Goal: Task Accomplishment & Management: Manage account settings

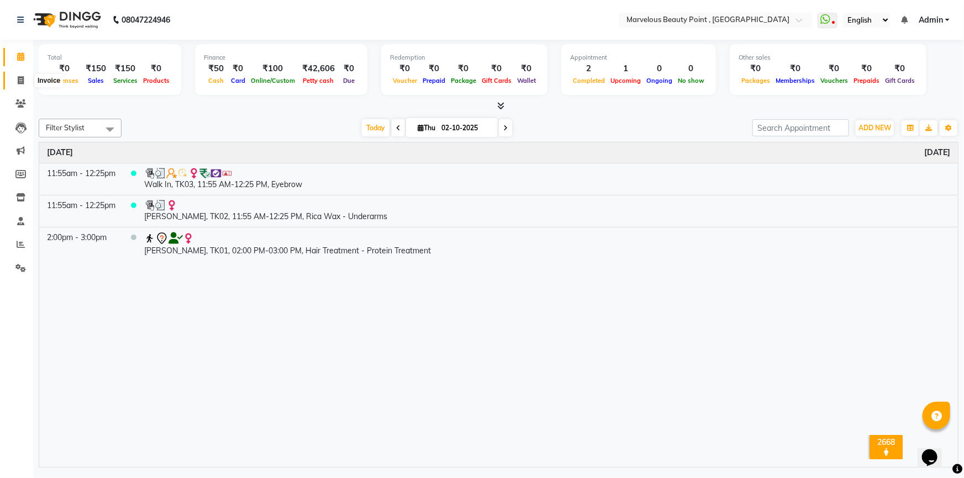
drag, startPoint x: 20, startPoint y: 77, endPoint x: 33, endPoint y: 80, distance: 13.0
click at [20, 77] on icon at bounding box center [21, 80] width 6 height 8
select select "6391"
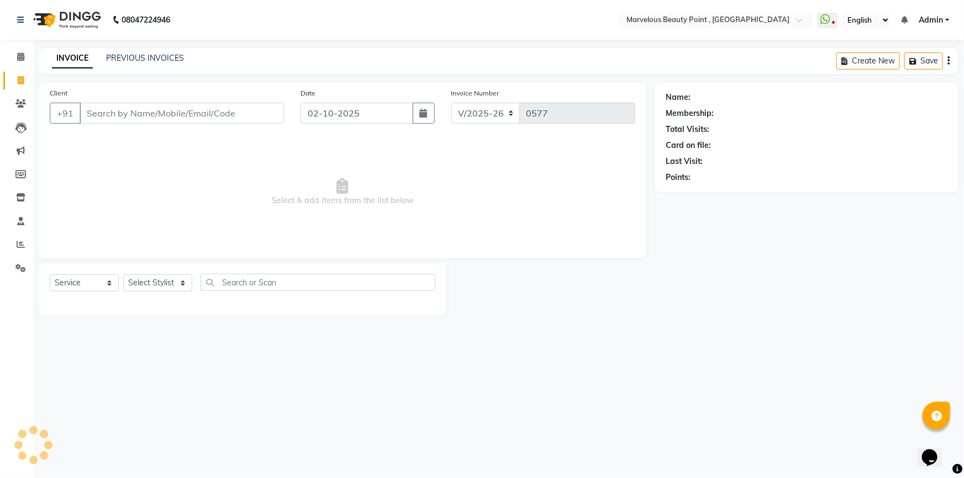
drag, startPoint x: 91, startPoint y: 121, endPoint x: 131, endPoint y: 116, distance: 41.2
click at [93, 119] on input "Client" at bounding box center [182, 113] width 204 height 21
select select "V"
select select "48482"
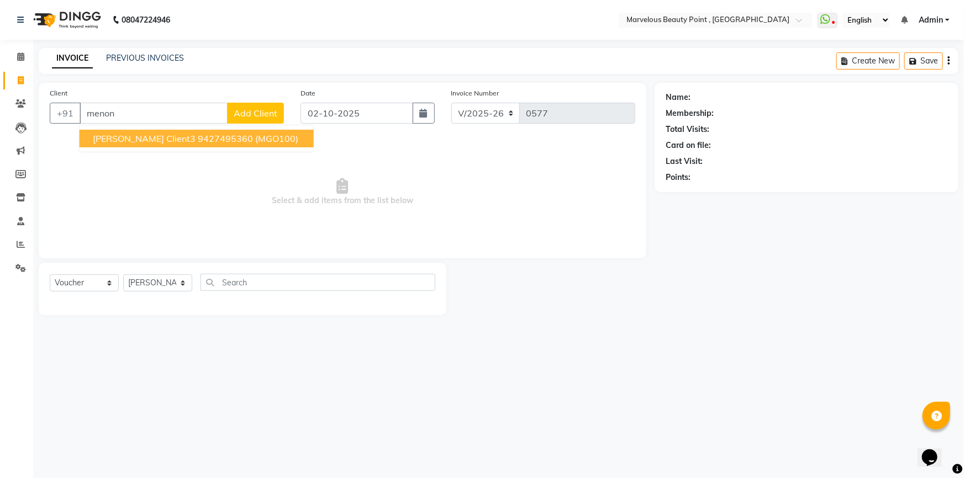
click at [119, 140] on span "[PERSON_NAME] Client3" at bounding box center [144, 138] width 103 height 11
type input "9427495360"
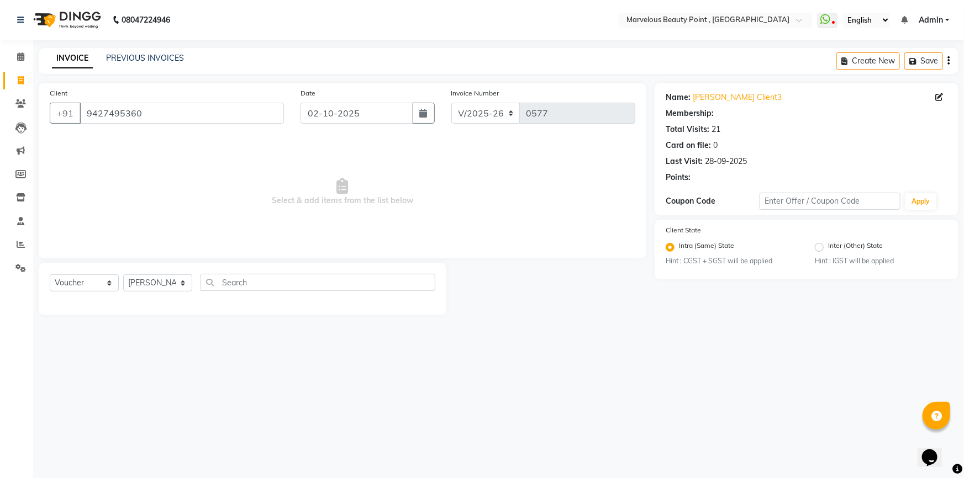
select select "1: Object"
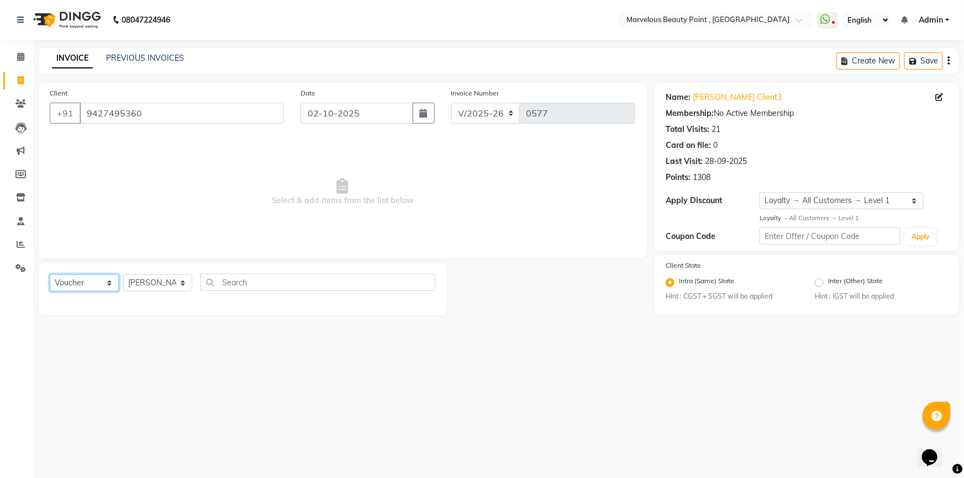
click at [78, 281] on select "Select Service Product Membership Package Voucher Prepaid Gift Card" at bounding box center [84, 283] width 69 height 17
select select "service"
click at [50, 275] on select "Select Service Product Membership Package Voucher Prepaid Gift Card" at bounding box center [84, 283] width 69 height 17
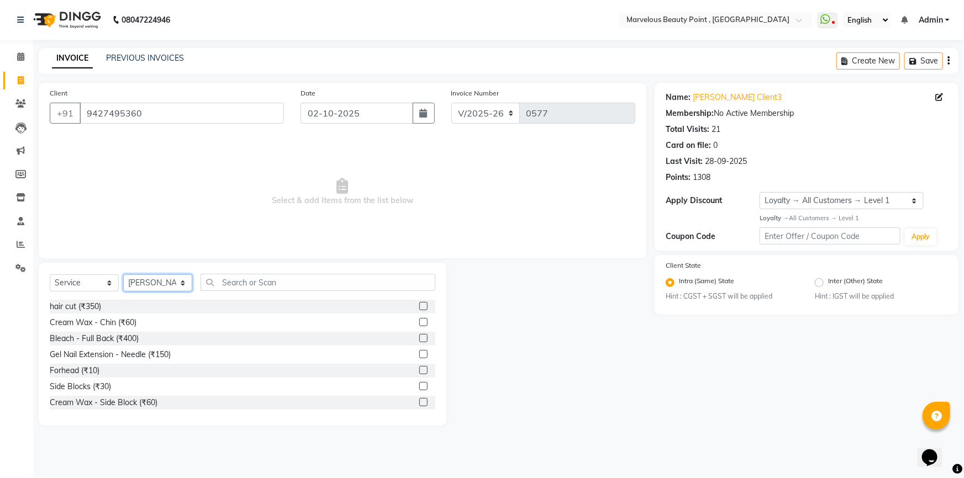
click at [166, 281] on select "Select Stylist [PERSON_NAME] [PERSON_NAME] [PERSON_NAME]" at bounding box center [157, 283] width 69 height 17
select select "66155"
click at [123, 275] on select "Select Stylist [PERSON_NAME] [PERSON_NAME] [PERSON_NAME]" at bounding box center [157, 283] width 69 height 17
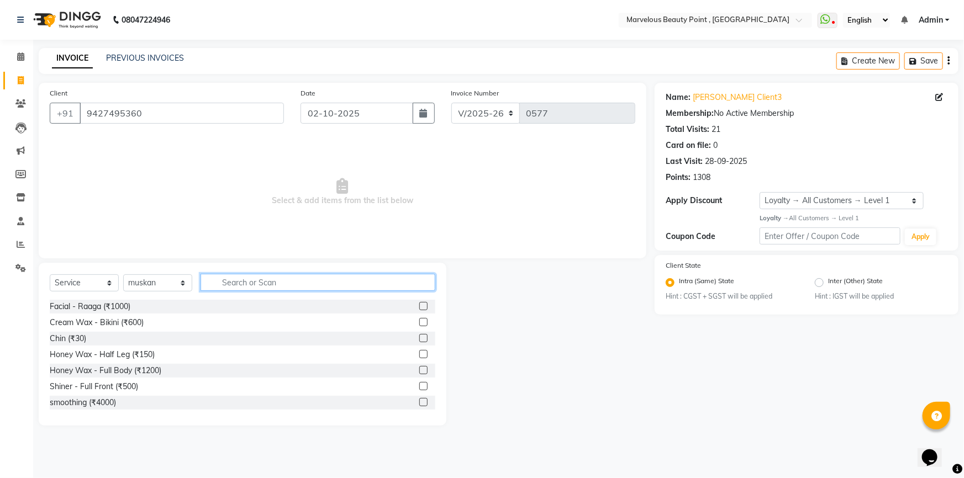
click at [248, 282] on input "text" at bounding box center [318, 282] width 235 height 17
type input "rica"
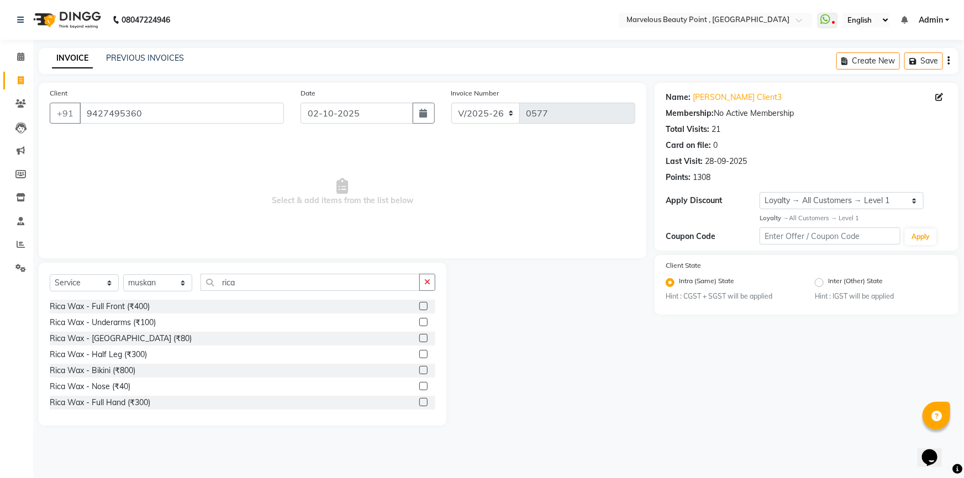
click at [419, 354] on label at bounding box center [423, 354] width 8 height 8
click at [419, 354] on input "checkbox" at bounding box center [422, 354] width 7 height 7
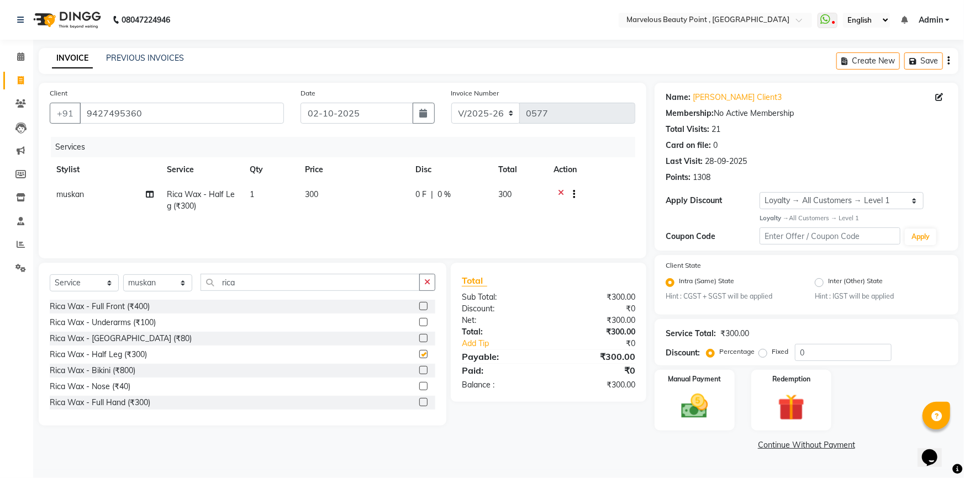
checkbox input "false"
click at [419, 322] on label at bounding box center [423, 322] width 8 height 8
click at [419, 322] on input "checkbox" at bounding box center [422, 322] width 7 height 7
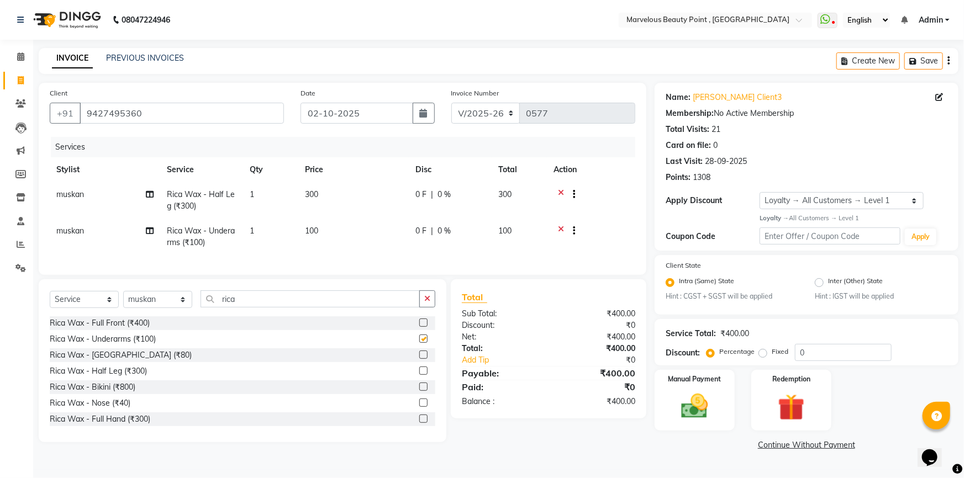
checkbox input "false"
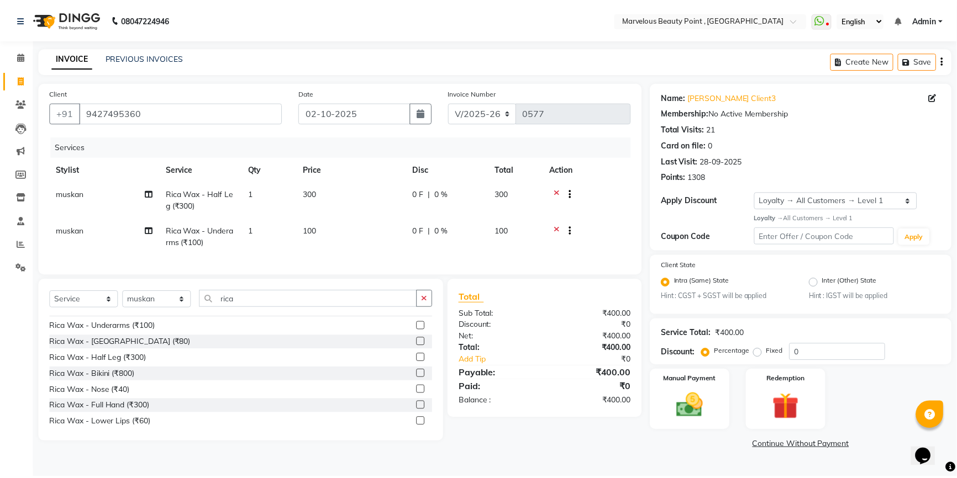
scroll to position [50, 0]
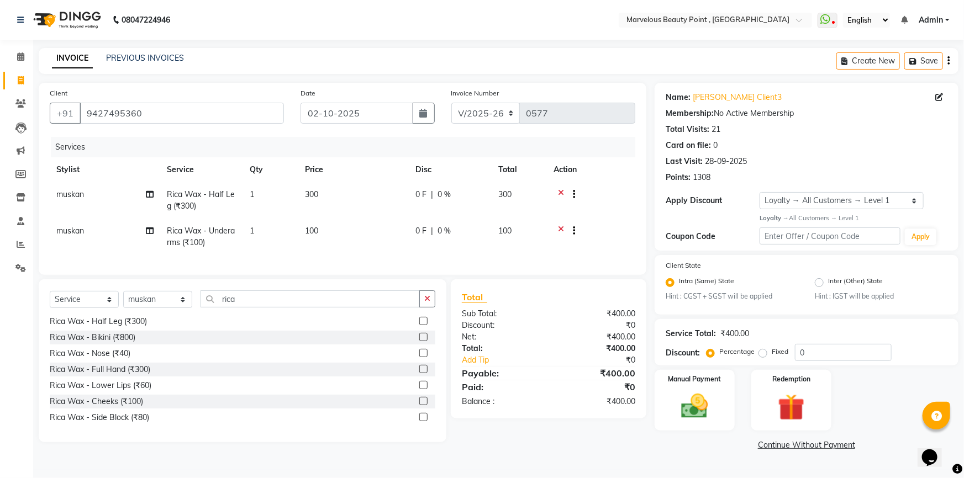
click at [419, 373] on label at bounding box center [423, 369] width 8 height 8
click at [419, 373] on input "checkbox" at bounding box center [422, 369] width 7 height 7
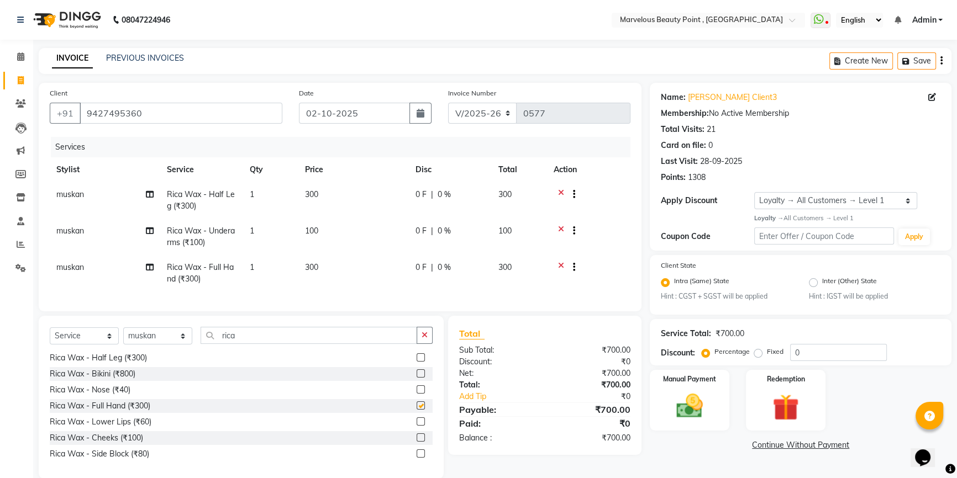
checkbox input "false"
click at [160, 344] on select "Select Stylist [PERSON_NAME] [PERSON_NAME] [PERSON_NAME]" at bounding box center [157, 336] width 69 height 17
select select "48482"
click at [123, 335] on select "Select Stylist [PERSON_NAME] [PERSON_NAME] [PERSON_NAME]" at bounding box center [157, 336] width 69 height 17
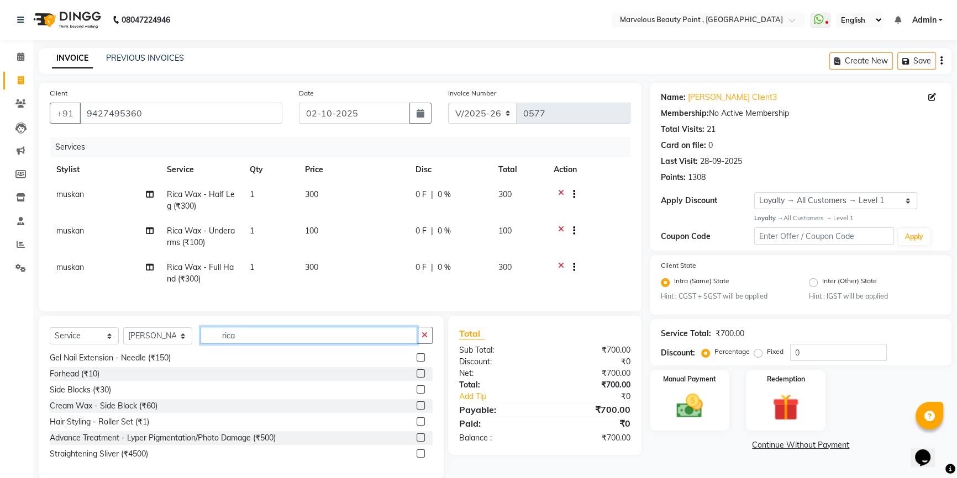
click at [242, 343] on input "rica" at bounding box center [309, 335] width 217 height 17
type input "r"
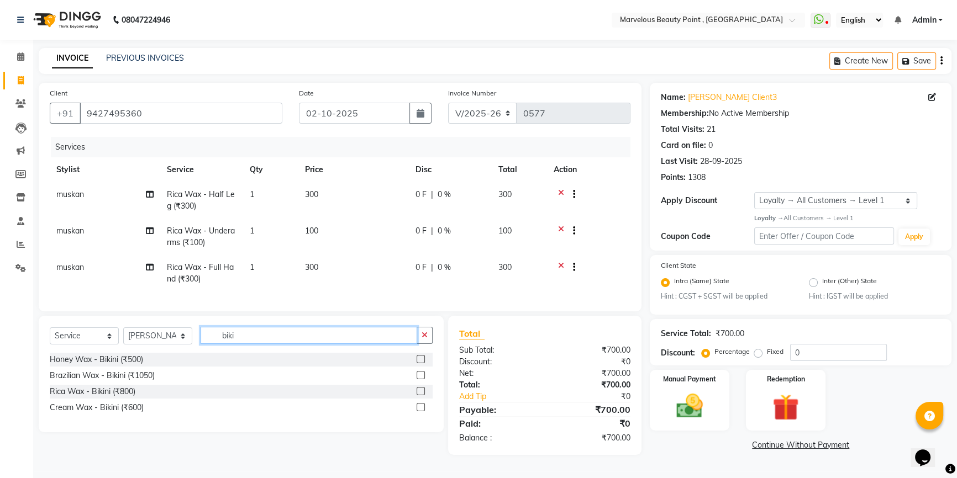
type input "biki"
click at [419, 396] on label at bounding box center [421, 391] width 8 height 8
click at [419, 396] on input "checkbox" at bounding box center [420, 391] width 7 height 7
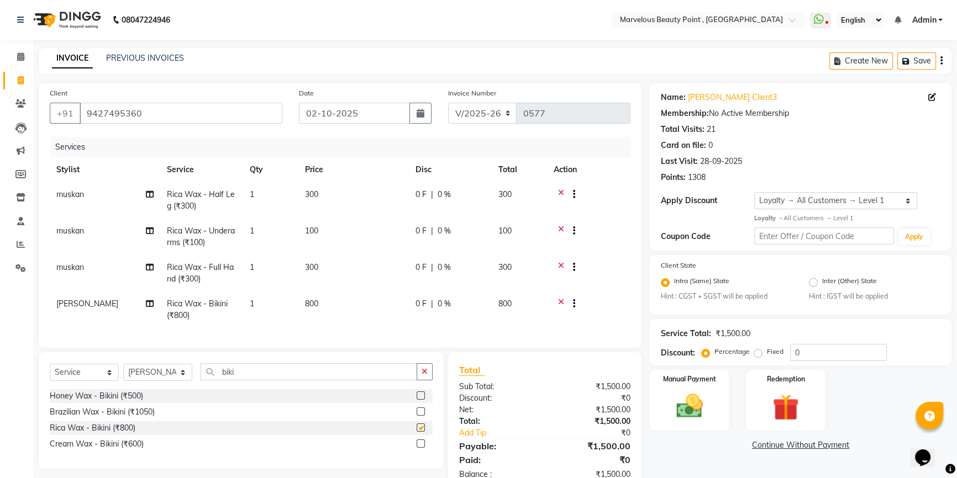
checkbox input "false"
click at [246, 374] on input "biki" at bounding box center [309, 371] width 217 height 17
type input "b"
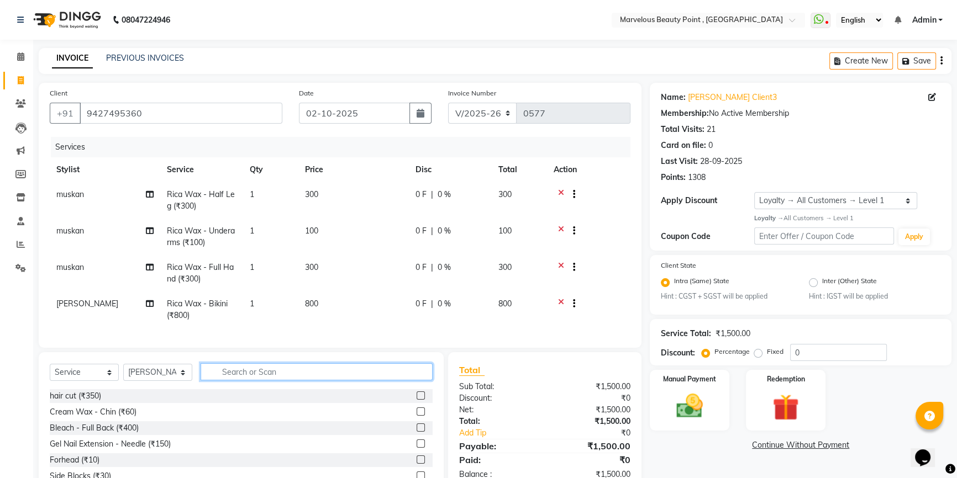
click at [249, 381] on input "text" at bounding box center [317, 371] width 232 height 17
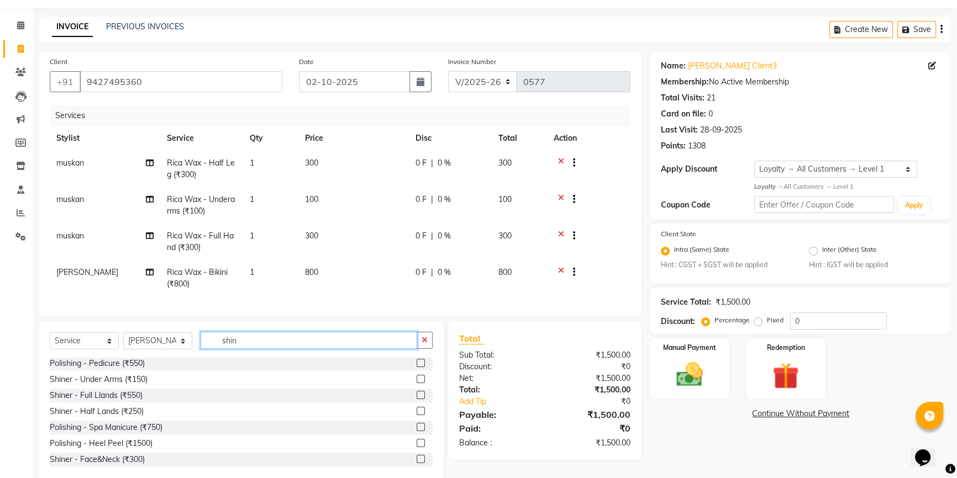
scroll to position [61, 0]
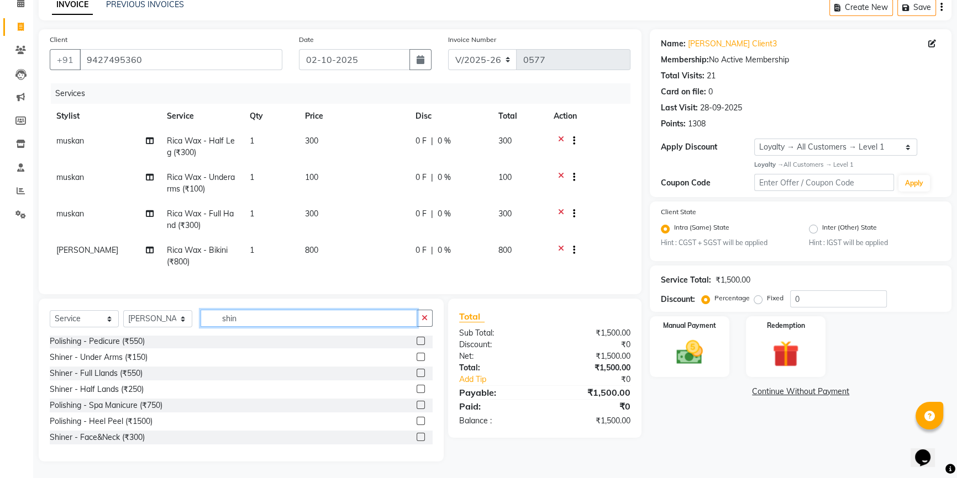
type input "shin"
click at [417, 440] on label at bounding box center [421, 437] width 8 height 8
click at [417, 440] on input "checkbox" at bounding box center [420, 437] width 7 height 7
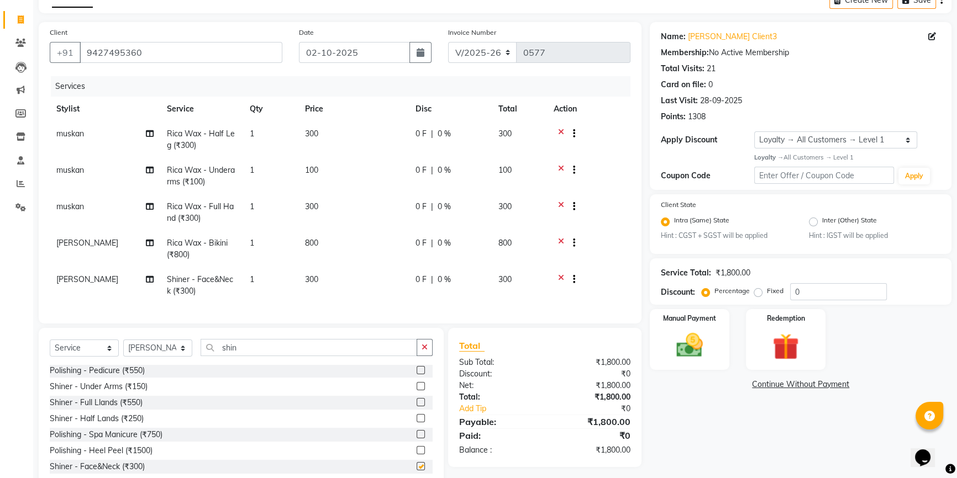
checkbox input "false"
click at [316, 276] on span "300" at bounding box center [311, 280] width 13 height 10
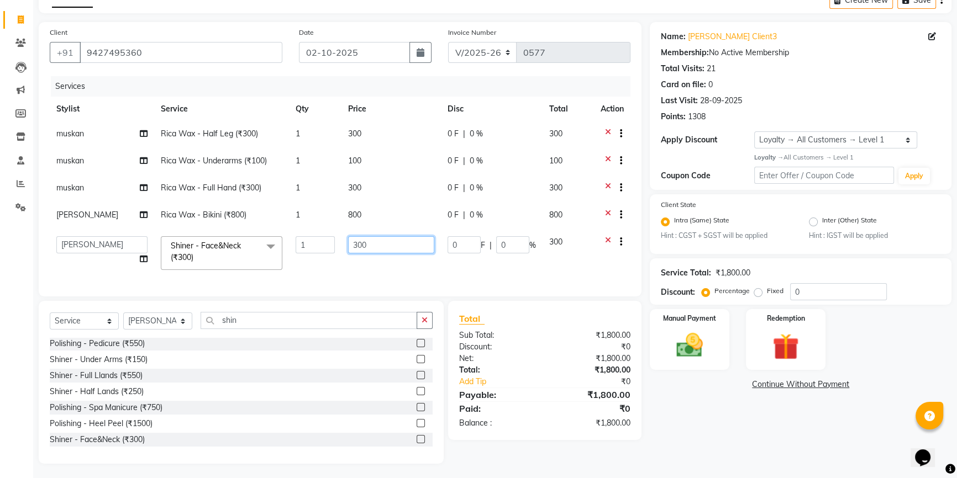
click at [372, 238] on input "300" at bounding box center [391, 244] width 86 height 17
type input "3"
type input "550"
click at [366, 268] on td "550" at bounding box center [390, 253] width 99 height 47
click at [266, 325] on input "shin" at bounding box center [309, 320] width 217 height 17
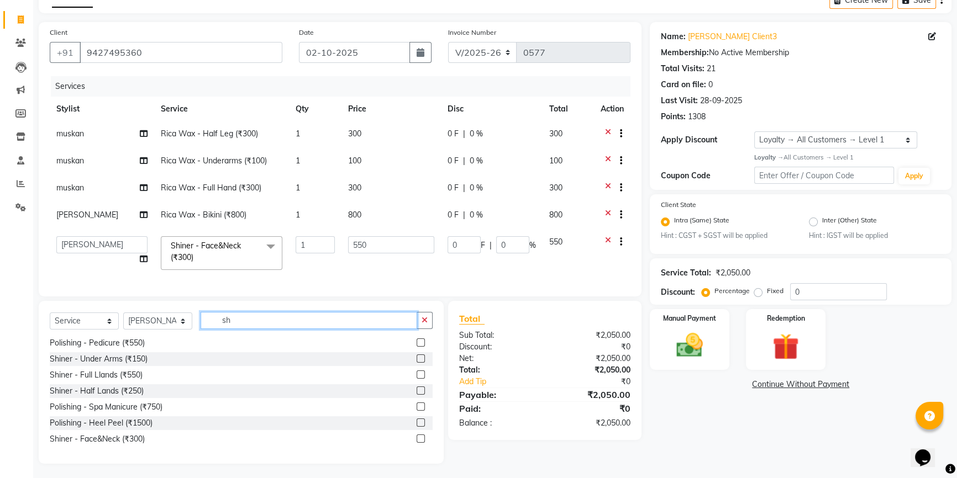
type input "s"
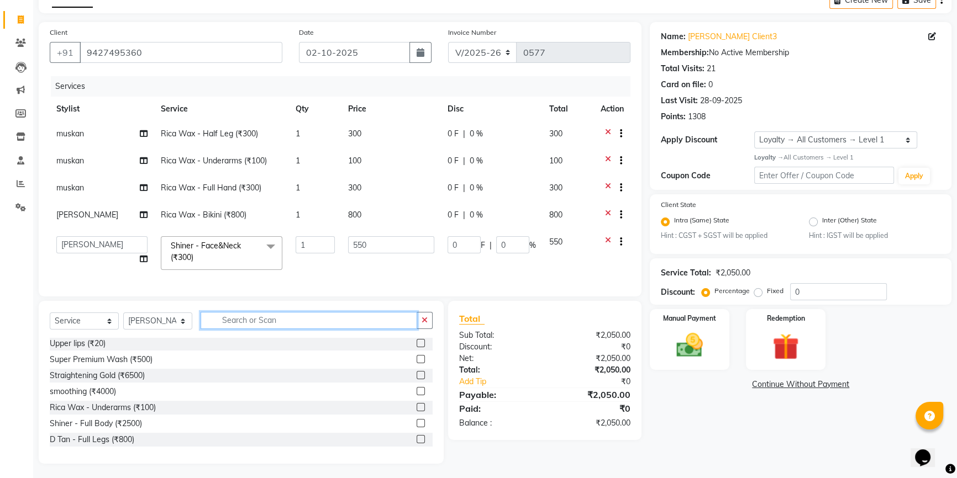
scroll to position [466, 0]
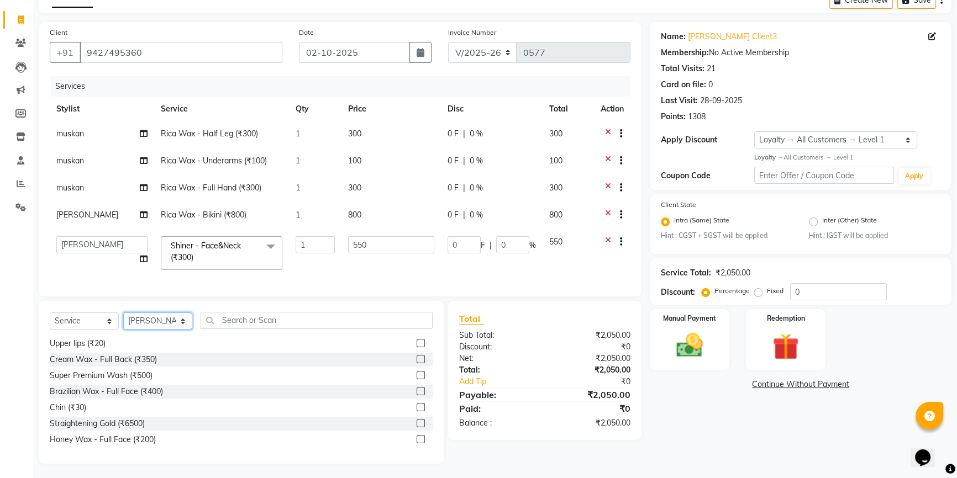
click at [144, 328] on select "Select Stylist [PERSON_NAME] [PERSON_NAME] [PERSON_NAME]" at bounding box center [157, 321] width 69 height 17
click at [123, 320] on select "Select Stylist [PERSON_NAME] [PERSON_NAME] [PERSON_NAME]" at bounding box center [157, 321] width 69 height 17
click at [151, 330] on select "Select Stylist [PERSON_NAME] [PERSON_NAME] [PERSON_NAME]" at bounding box center [157, 321] width 69 height 17
click at [123, 320] on select "Select Stylist [PERSON_NAME] [PERSON_NAME] [PERSON_NAME]" at bounding box center [157, 321] width 69 height 17
click at [220, 328] on input "text" at bounding box center [317, 320] width 232 height 17
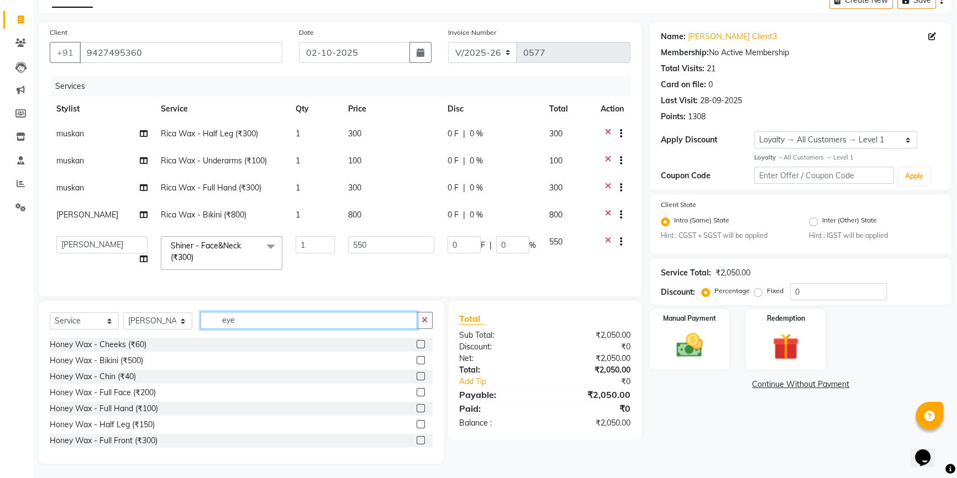
scroll to position [46, 0]
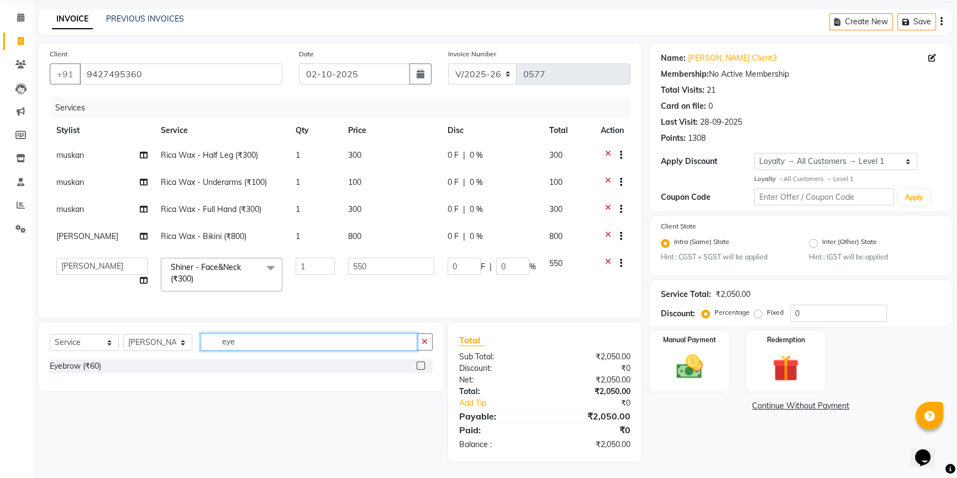
type input "eye"
click at [418, 364] on label at bounding box center [421, 366] width 8 height 8
click at [418, 364] on input "checkbox" at bounding box center [420, 366] width 7 height 7
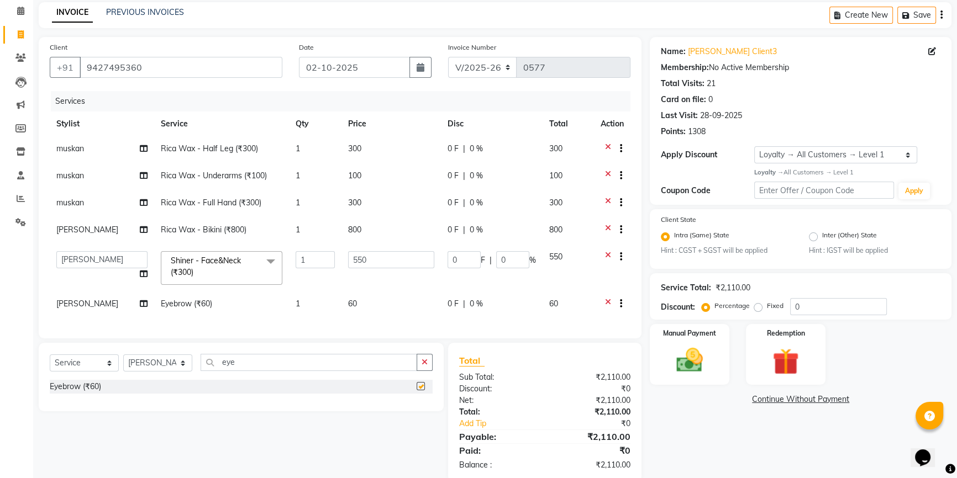
checkbox input "false"
click at [348, 304] on span "60" at bounding box center [352, 304] width 9 height 10
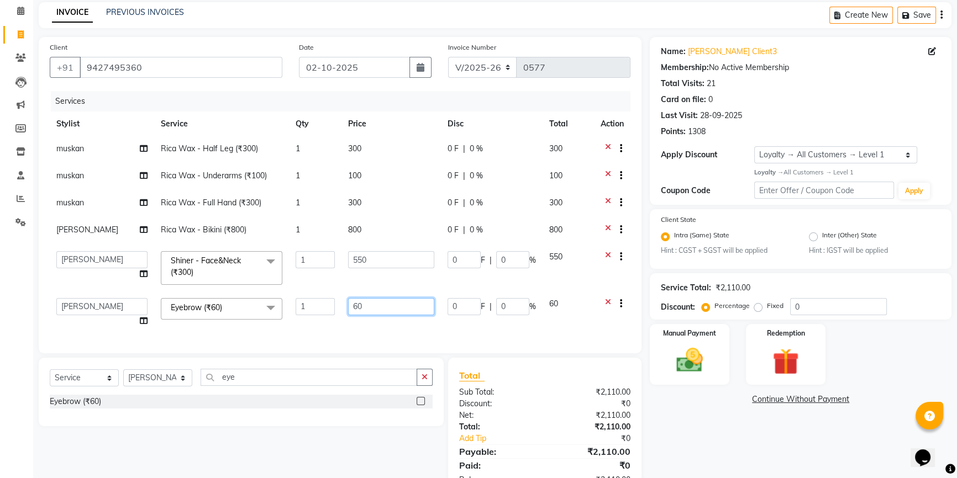
click at [367, 309] on input "60" at bounding box center [391, 306] width 86 height 17
type input "6"
type input "90"
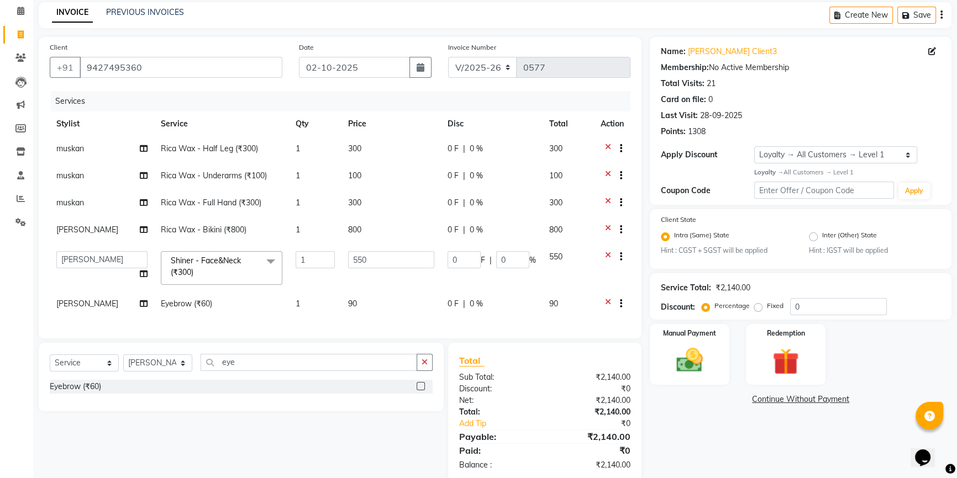
click at [363, 452] on div "Select Service Product Membership Package Voucher Prepaid Gift Card Select Styl…" at bounding box center [236, 412] width 413 height 139
click at [683, 362] on img at bounding box center [689, 360] width 45 height 31
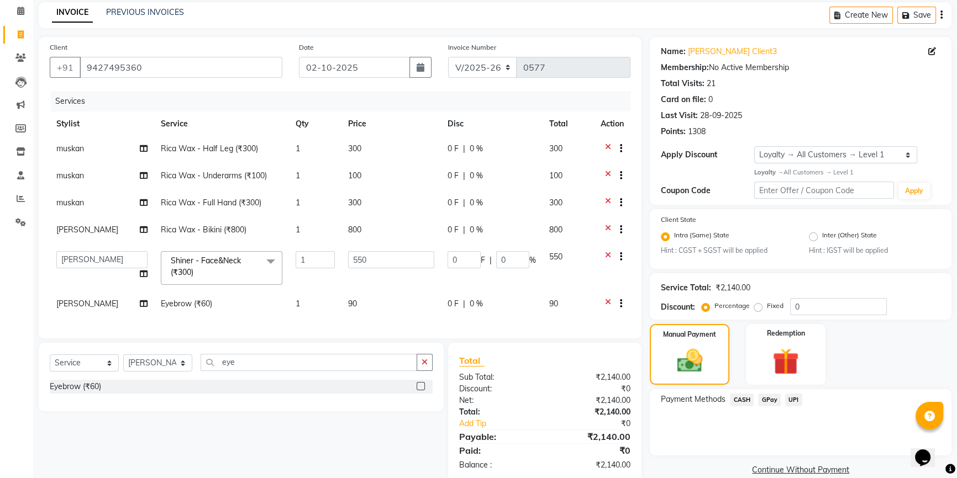
click at [791, 398] on span "UPI" at bounding box center [793, 400] width 17 height 13
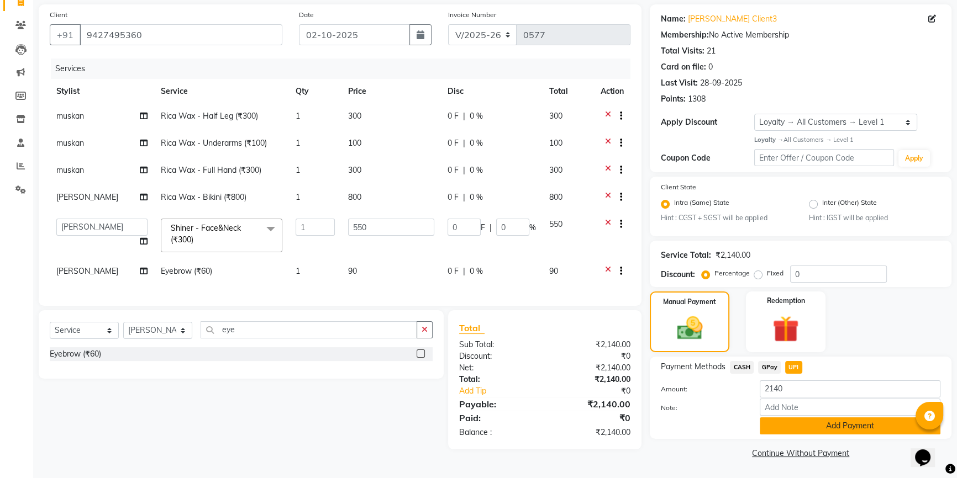
click at [795, 425] on button "Add Payment" at bounding box center [850, 426] width 181 height 17
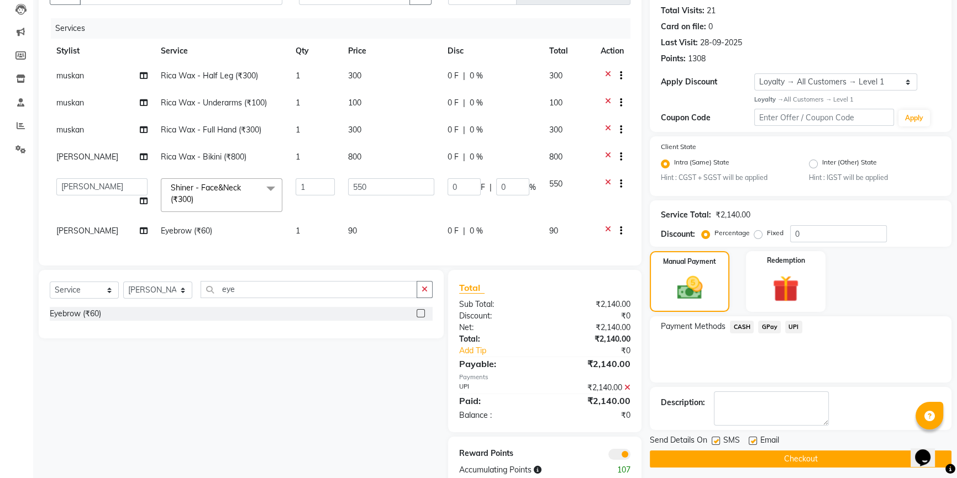
scroll to position [151, 0]
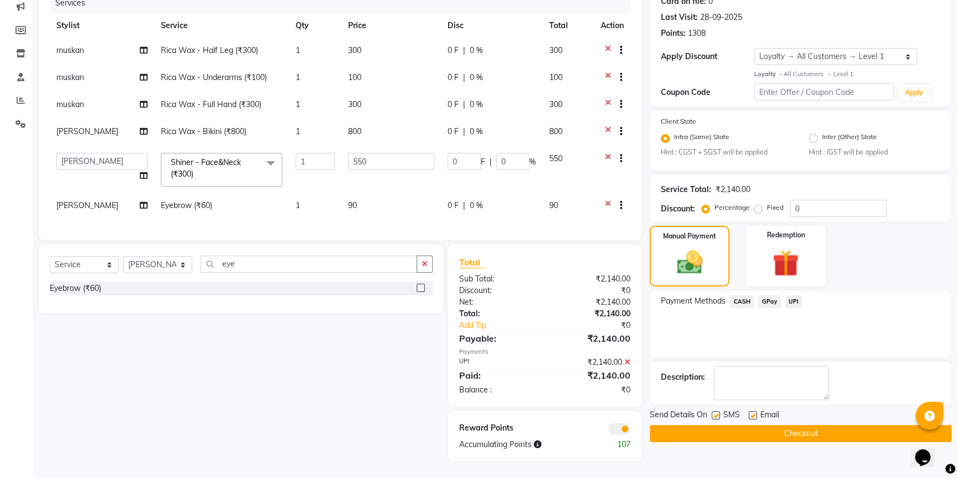
click at [772, 425] on button "Checkout" at bounding box center [801, 433] width 302 height 17
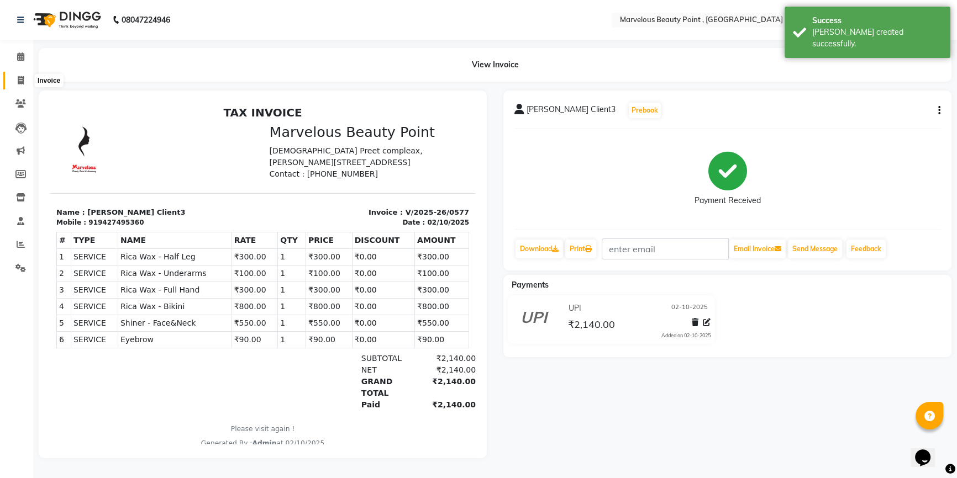
click at [21, 81] on icon at bounding box center [21, 80] width 6 height 8
select select "service"
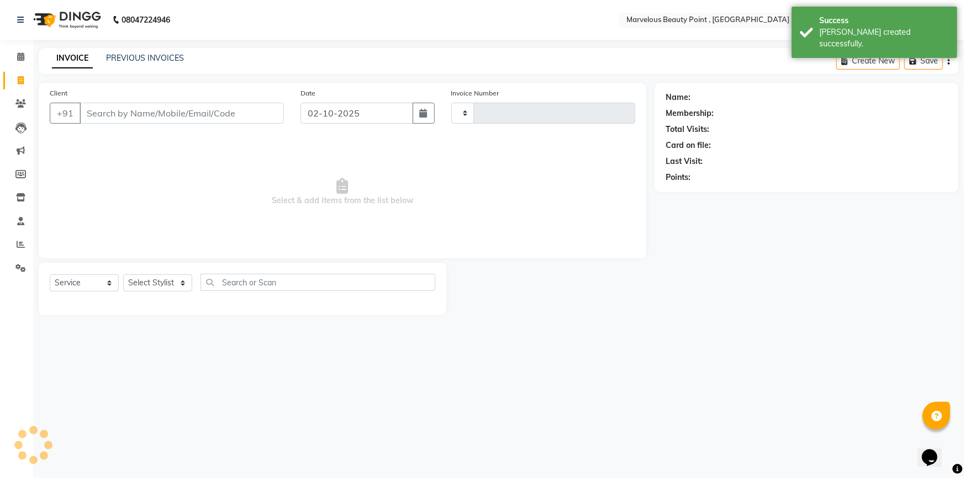
type input "0578"
select select "6391"
select select "V"
select select "48482"
click at [102, 121] on input "Client" at bounding box center [182, 113] width 204 height 21
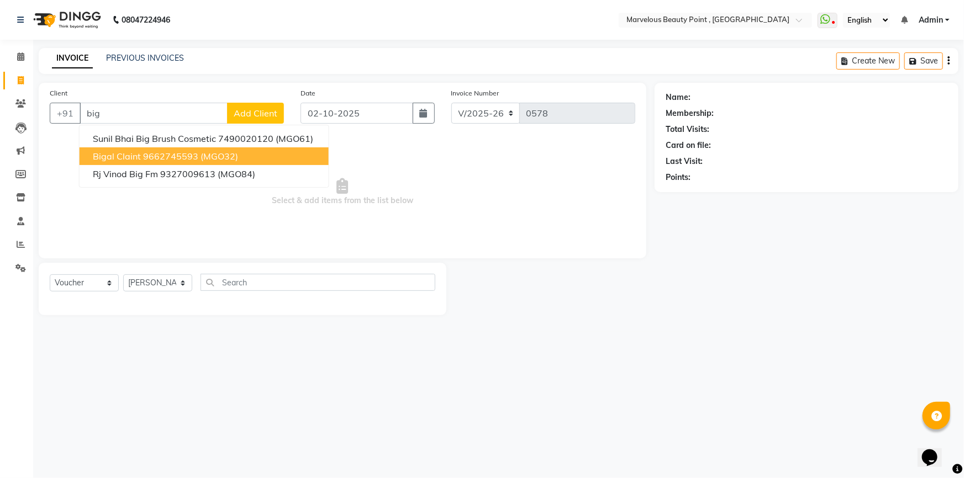
click at [127, 157] on span "Bigal Claint" at bounding box center [117, 156] width 48 height 11
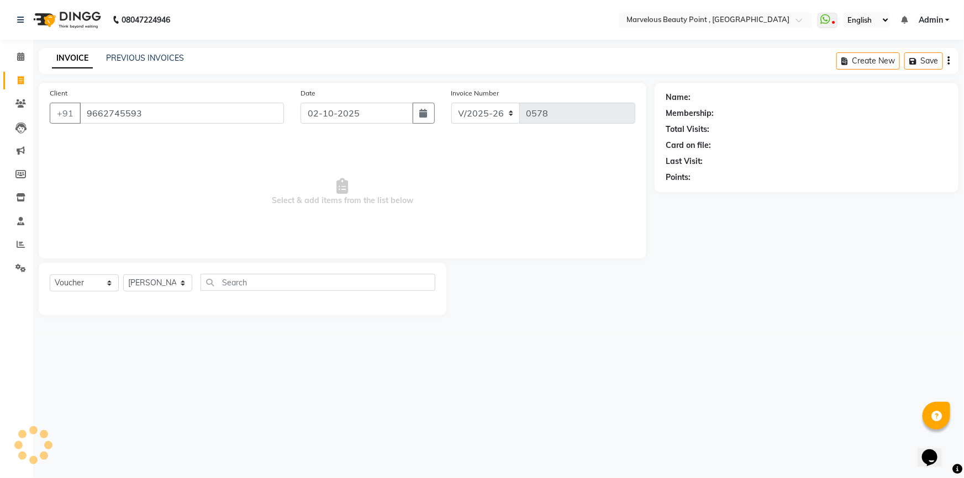
type input "9662745593"
select select "1: Object"
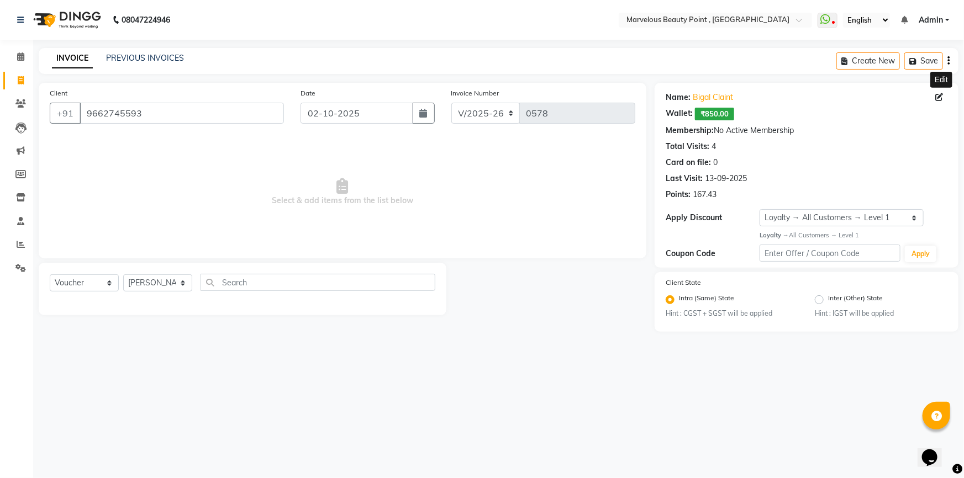
click at [940, 99] on icon at bounding box center [939, 97] width 8 height 8
select select "[DEMOGRAPHIC_DATA]"
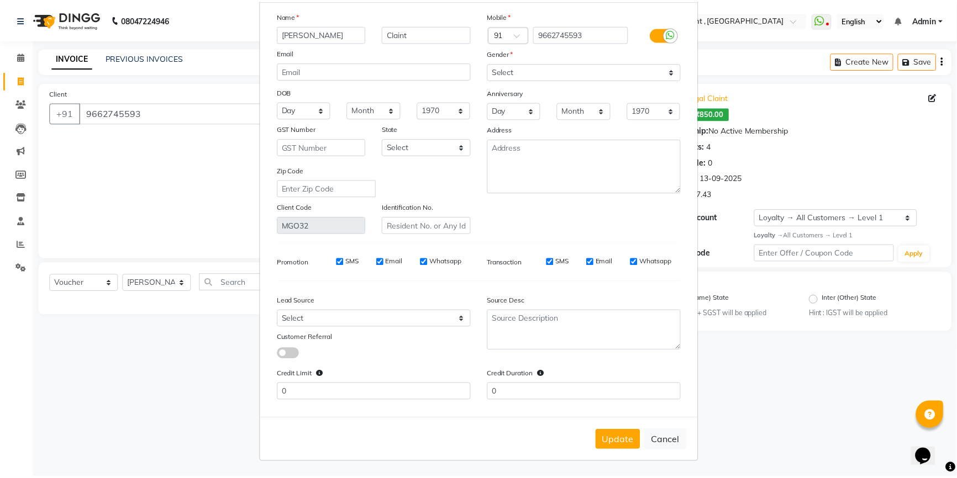
scroll to position [56, 0]
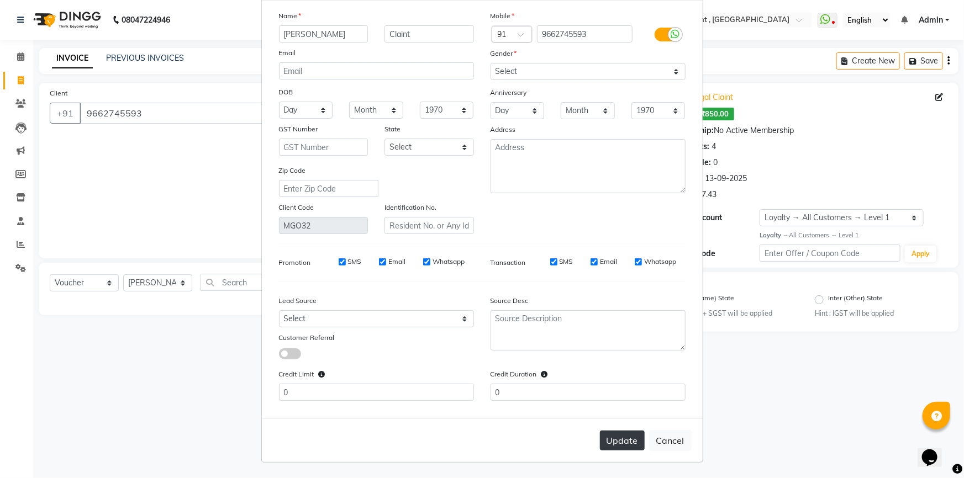
type input "[PERSON_NAME]"
click at [622, 440] on button "Update" at bounding box center [622, 441] width 45 height 20
select select
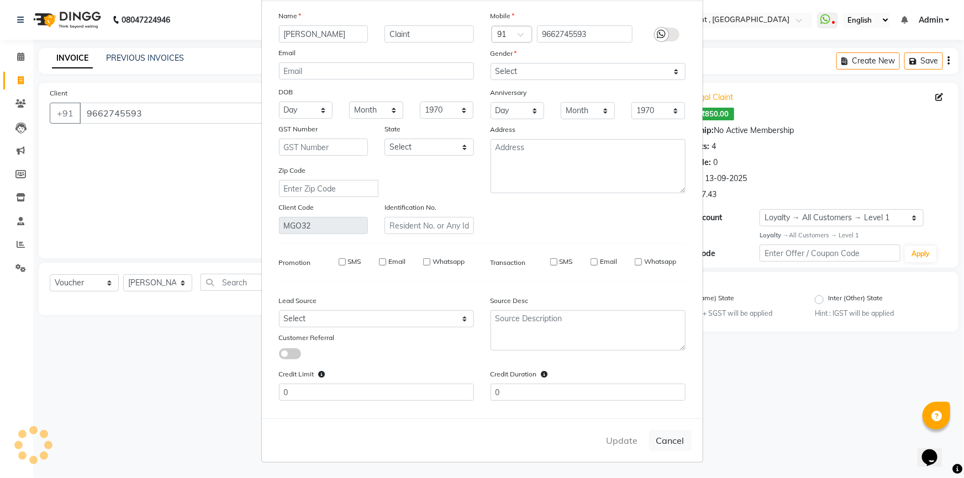
select select
checkbox input "false"
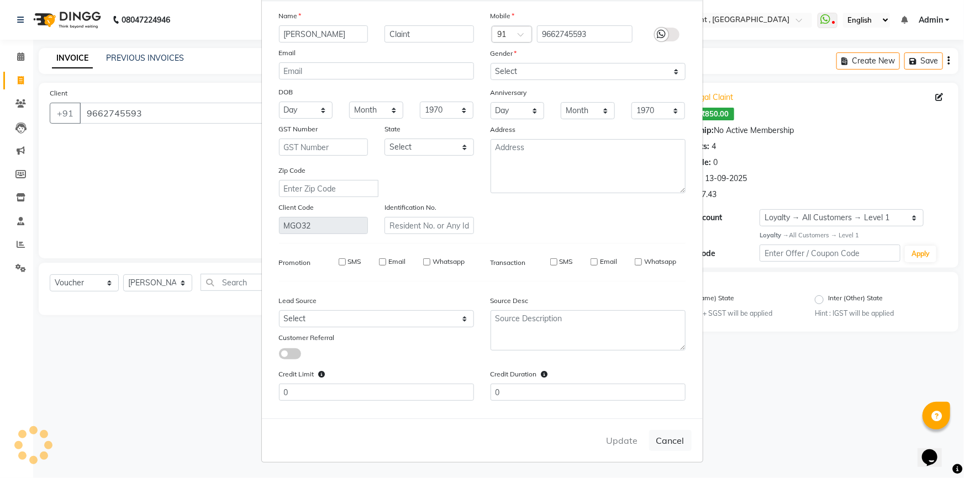
checkbox input "false"
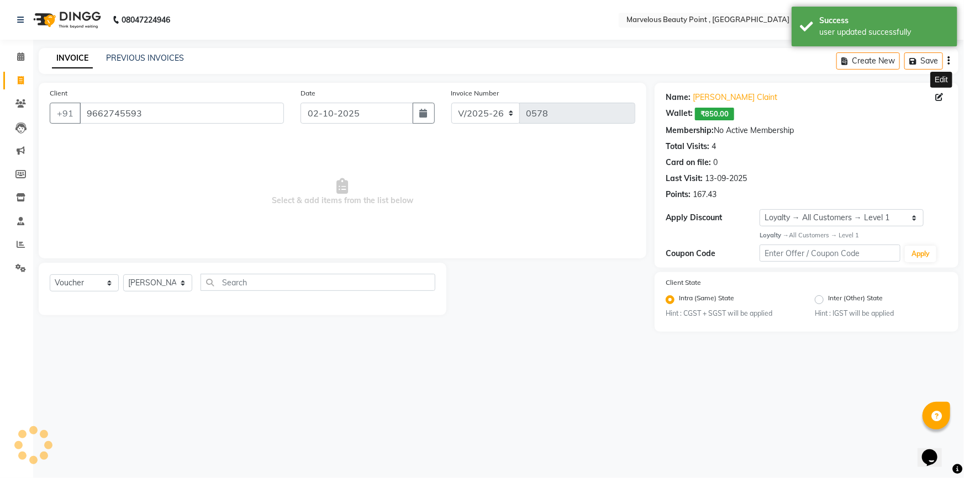
select select "1: Object"
click at [83, 276] on select "Select Service Product Membership Package Voucher Prepaid Gift Card" at bounding box center [84, 283] width 69 height 17
select select "service"
click at [50, 275] on select "Select Service Product Membership Package Voucher Prepaid Gift Card" at bounding box center [84, 283] width 69 height 17
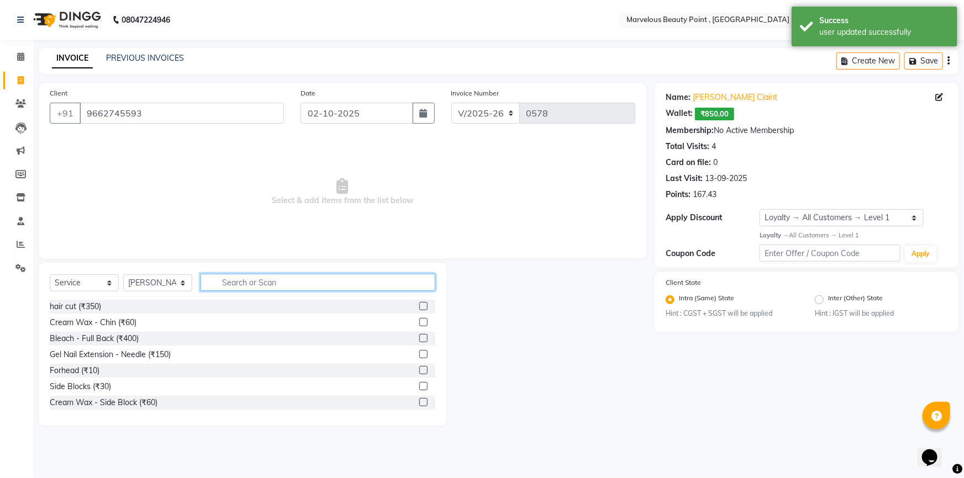
click at [284, 281] on input "text" at bounding box center [318, 282] width 235 height 17
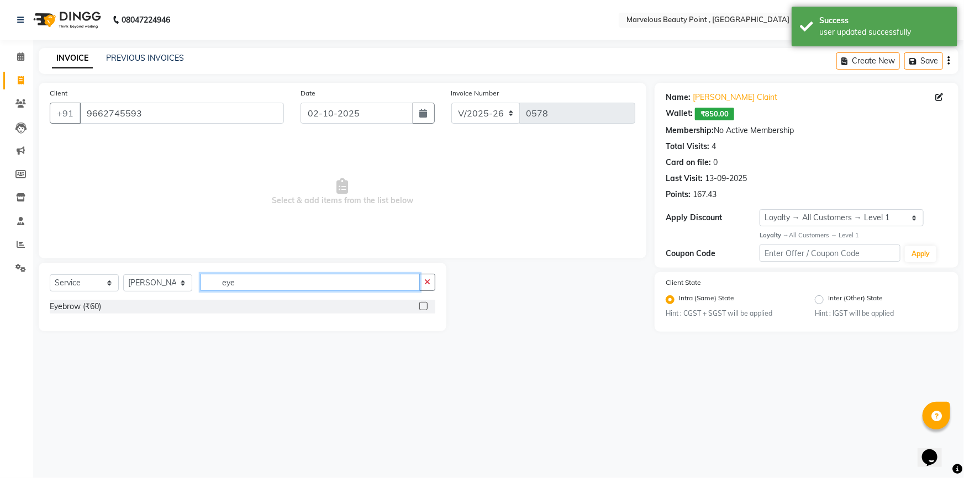
type input "eye"
click at [423, 304] on label at bounding box center [423, 306] width 8 height 8
click at [423, 304] on input "checkbox" at bounding box center [422, 306] width 7 height 7
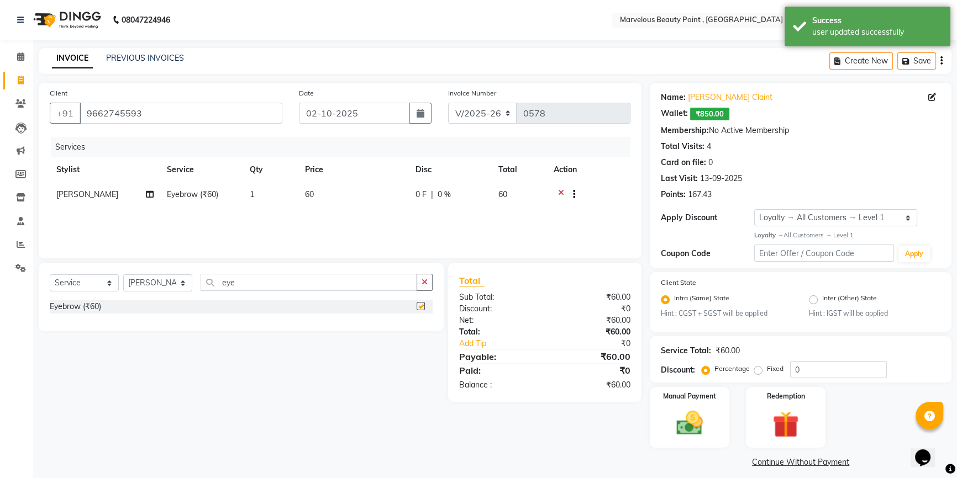
checkbox input "false"
click at [307, 183] on td "60" at bounding box center [353, 195] width 110 height 27
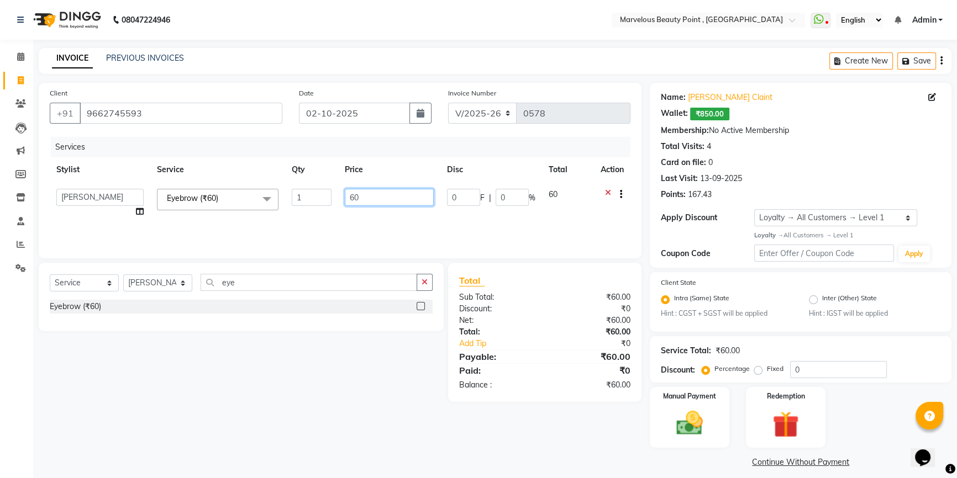
drag, startPoint x: 370, startPoint y: 198, endPoint x: 362, endPoint y: 192, distance: 10.6
click at [370, 198] on input "60" at bounding box center [389, 197] width 89 height 17
type input "6"
type input "90"
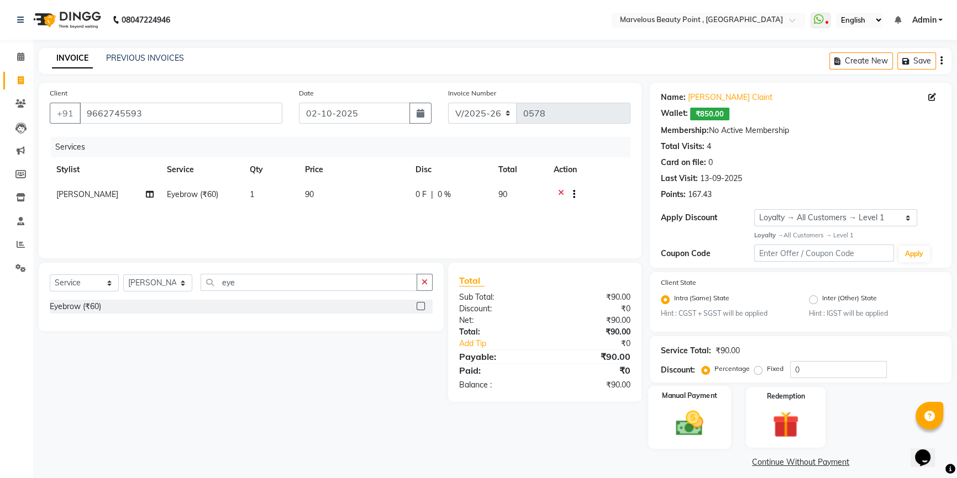
click at [683, 428] on img at bounding box center [689, 423] width 45 height 31
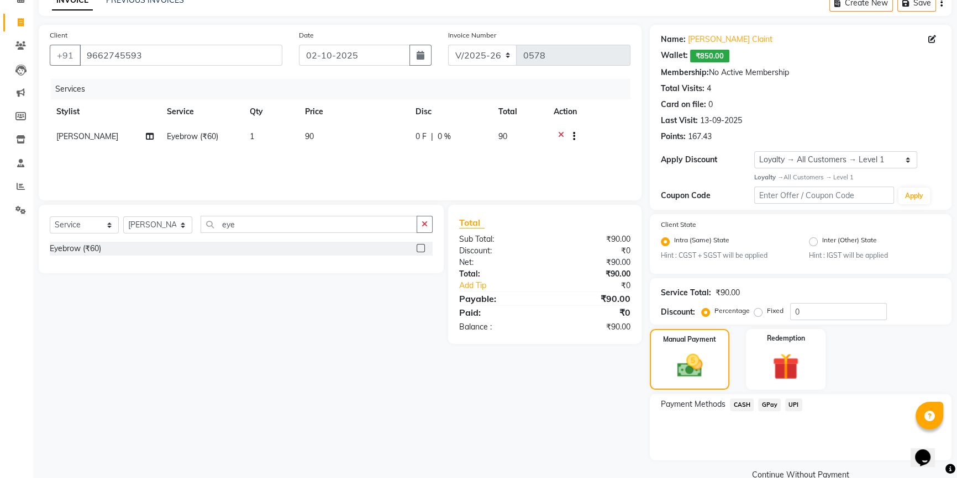
scroll to position [80, 0]
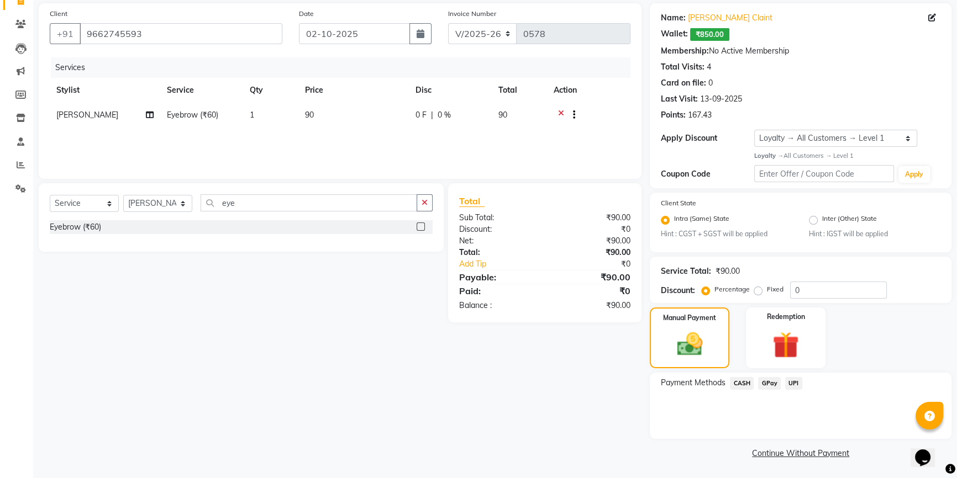
click at [793, 384] on span "UPI" at bounding box center [793, 383] width 17 height 13
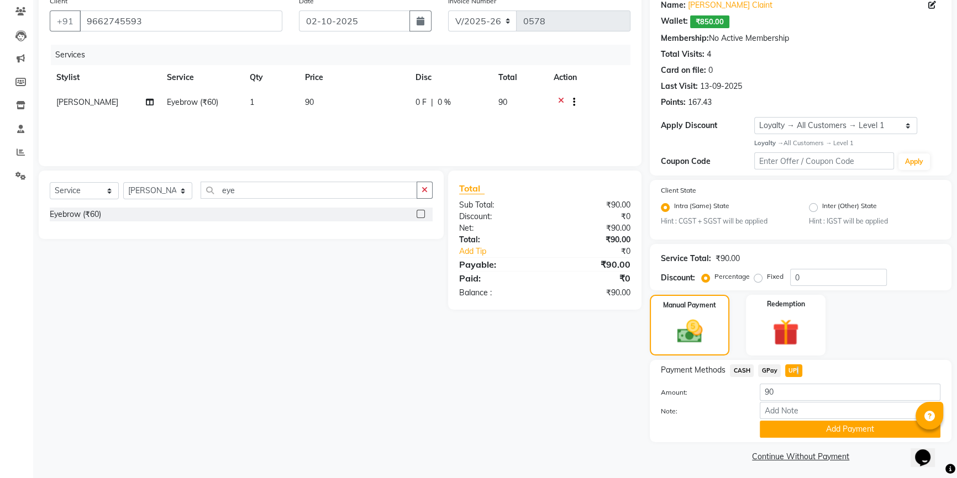
scroll to position [96, 0]
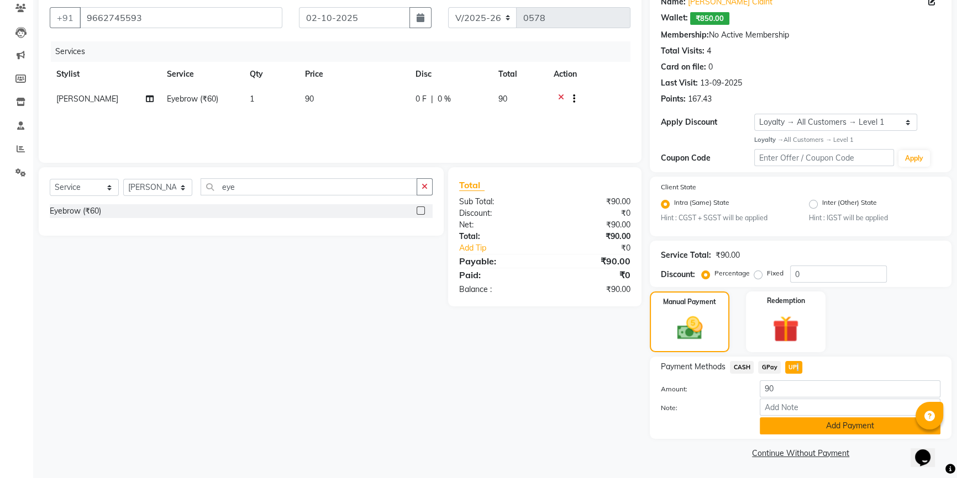
click at [811, 426] on button "Add Payment" at bounding box center [850, 426] width 181 height 17
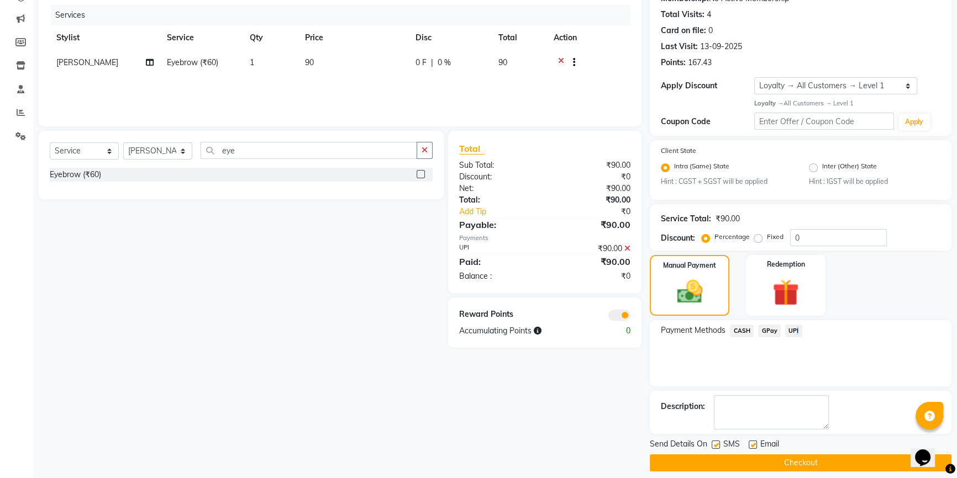
scroll to position [142, 0]
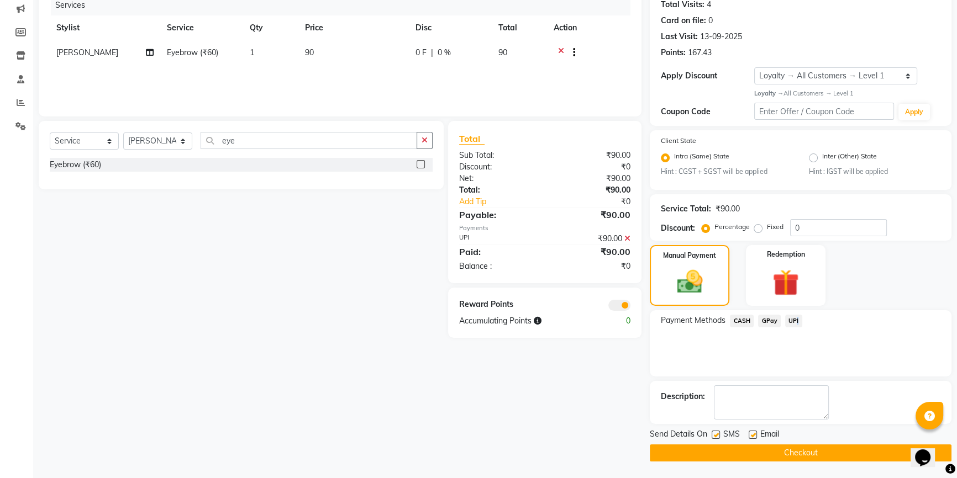
click at [805, 454] on button "Checkout" at bounding box center [801, 453] width 302 height 17
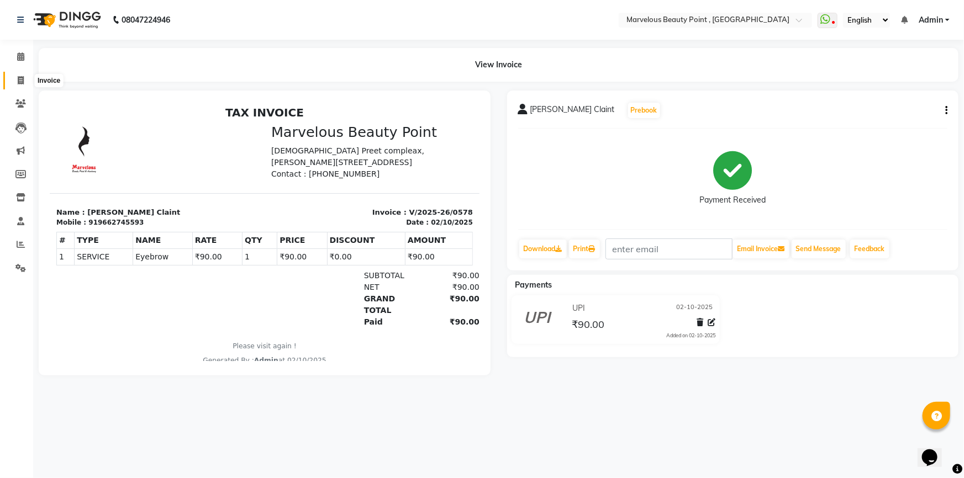
click at [24, 83] on span at bounding box center [20, 81] width 19 height 13
select select "service"
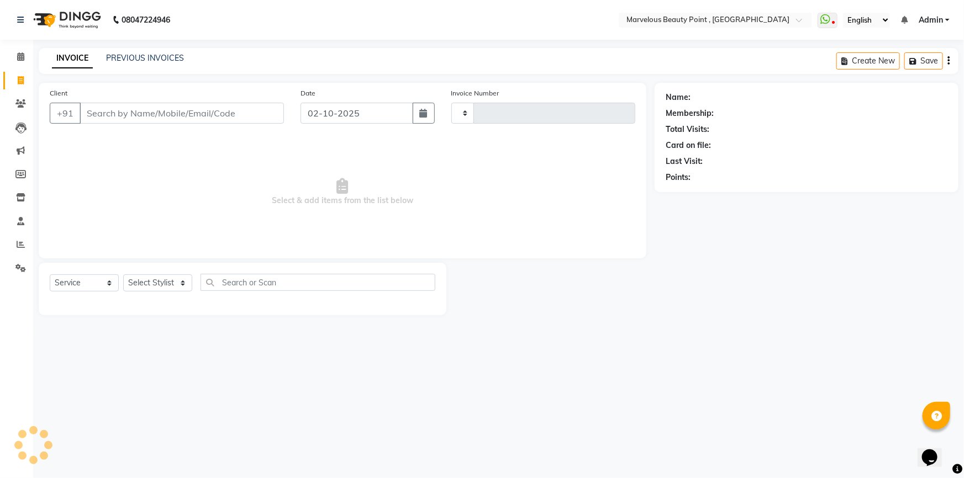
type input "0579"
select select "6391"
select select "V"
select select "48482"
click at [102, 113] on input "Client" at bounding box center [182, 113] width 204 height 21
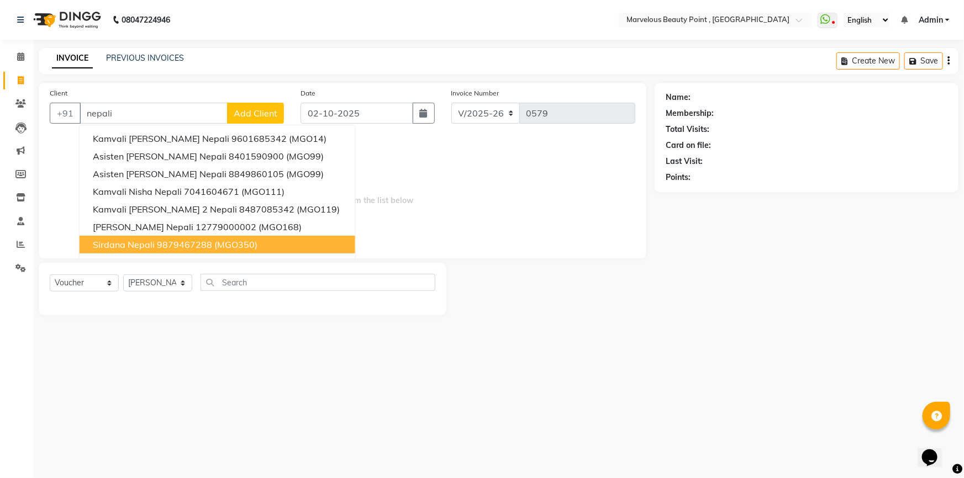
click at [149, 243] on span "sirdana nepali" at bounding box center [124, 244] width 62 height 11
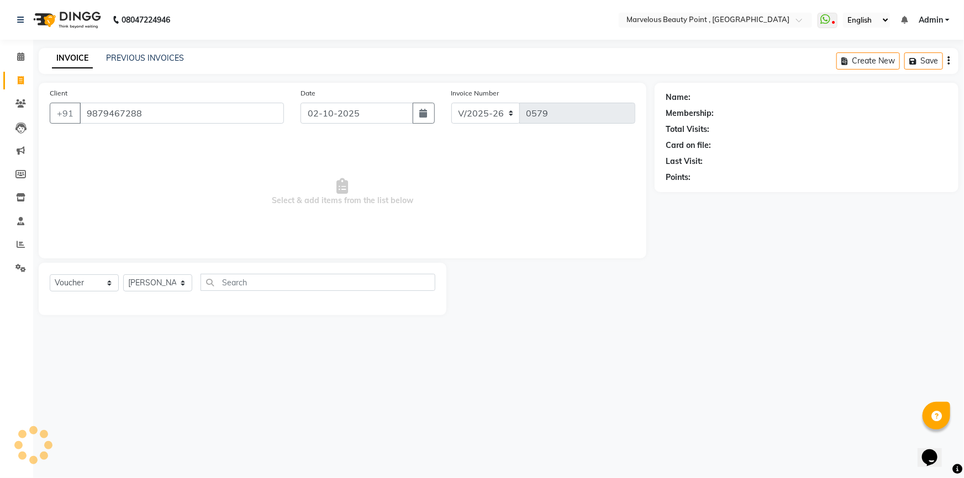
type input "9879467288"
select select "1: Object"
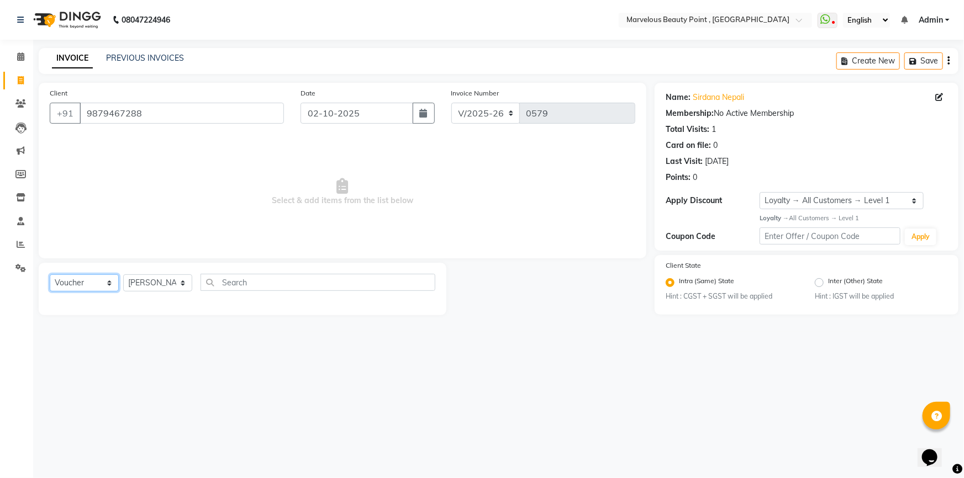
click at [98, 282] on select "Select Service Product Membership Package Voucher Prepaid Gift Card" at bounding box center [84, 283] width 69 height 17
select select "service"
click at [50, 275] on select "Select Service Product Membership Package Voucher Prepaid Gift Card" at bounding box center [84, 283] width 69 height 17
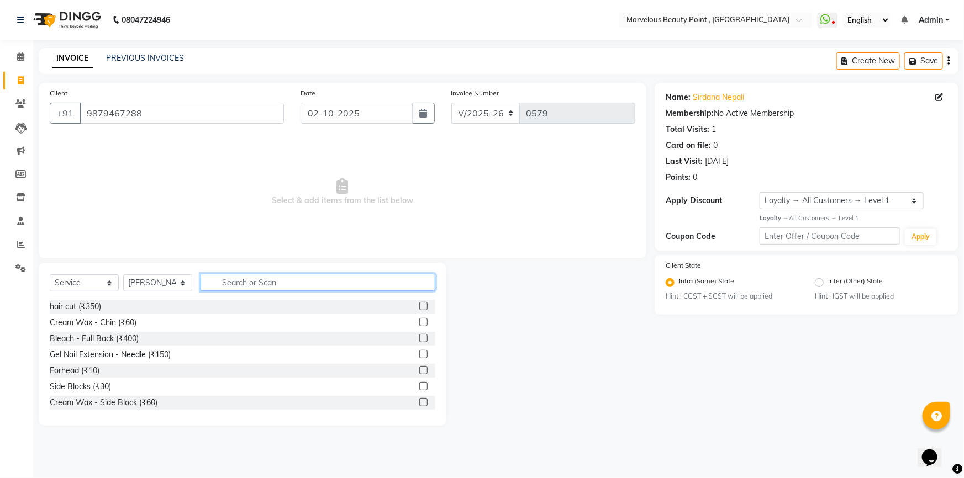
click at [237, 280] on input "text" at bounding box center [318, 282] width 235 height 17
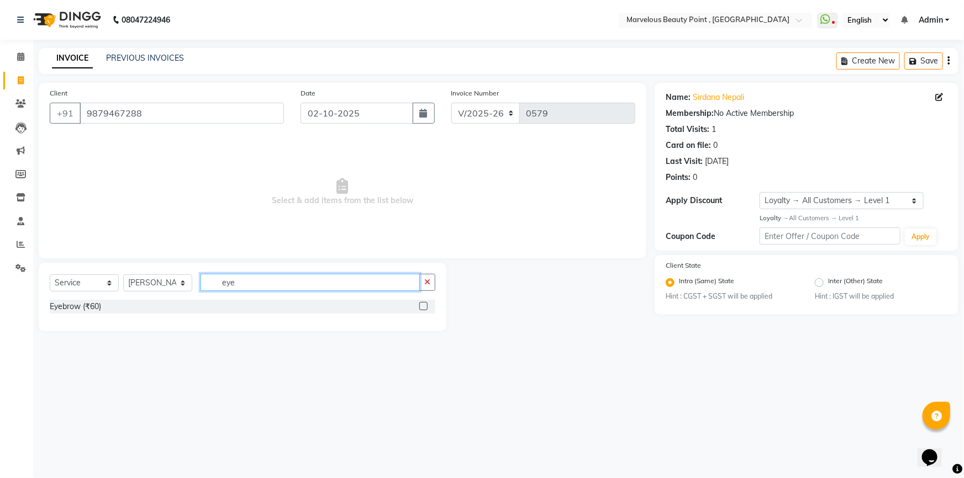
click at [265, 282] on input "eye" at bounding box center [310, 282] width 219 height 17
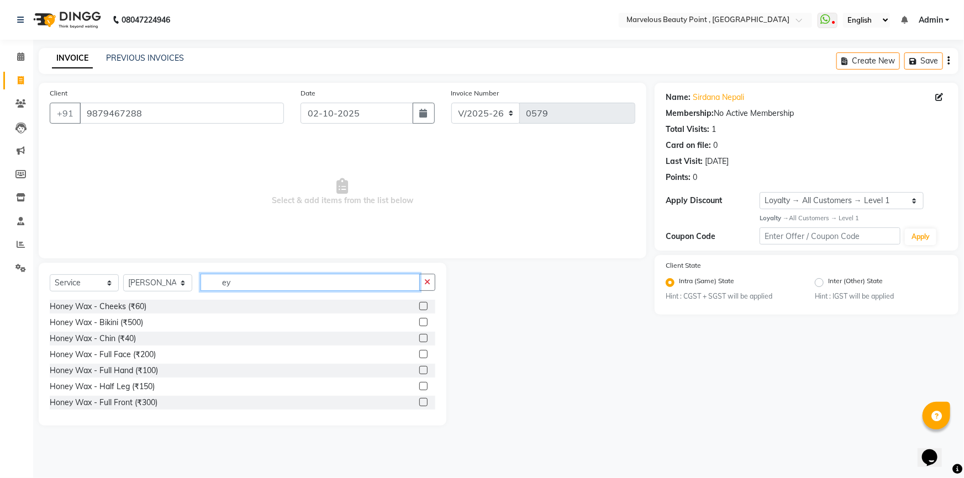
type input "e"
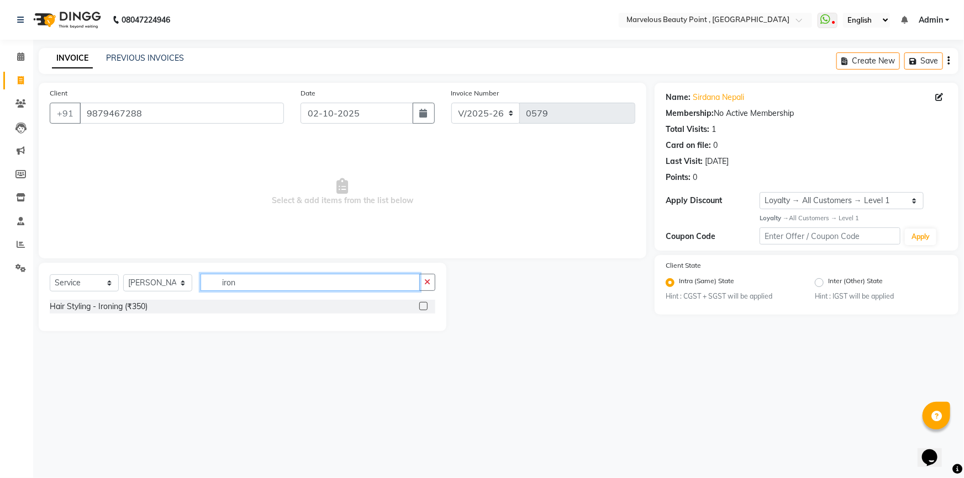
type input "iron"
click at [421, 306] on label at bounding box center [423, 306] width 8 height 8
click at [421, 306] on input "checkbox" at bounding box center [422, 306] width 7 height 7
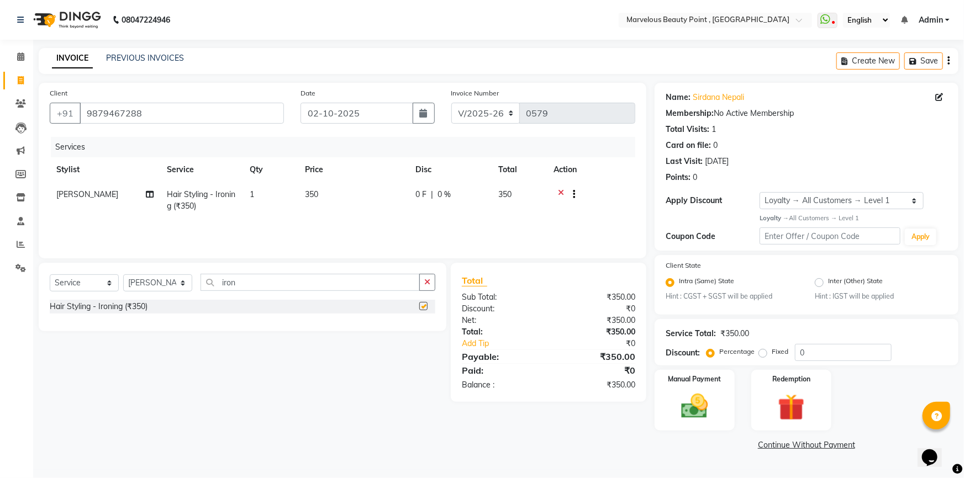
checkbox input "false"
click at [255, 277] on input "iron" at bounding box center [310, 282] width 219 height 17
click at [148, 285] on select "Select Stylist [PERSON_NAME] [PERSON_NAME] [PERSON_NAME]" at bounding box center [157, 283] width 69 height 17
select select "66154"
click at [123, 275] on select "Select Stylist [PERSON_NAME] [PERSON_NAME] [PERSON_NAME]" at bounding box center [157, 283] width 69 height 17
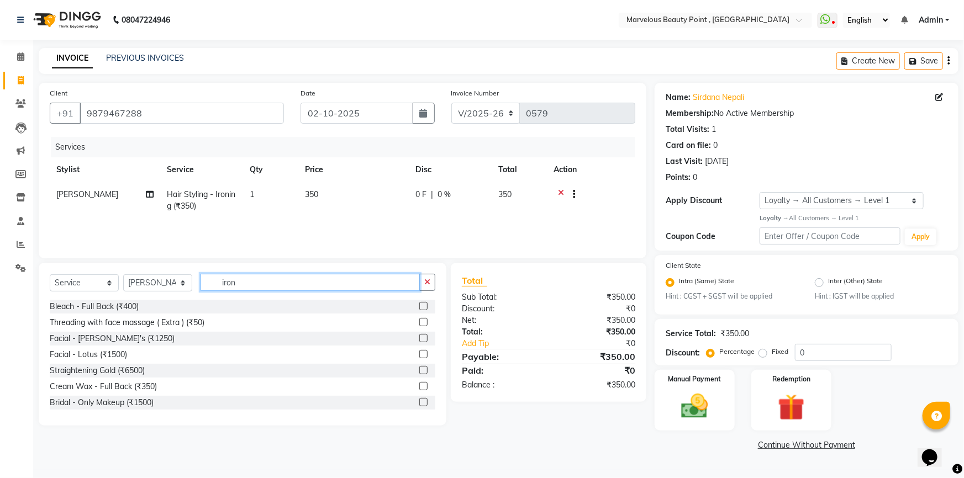
click at [247, 283] on input "iron" at bounding box center [310, 282] width 219 height 17
type input "i"
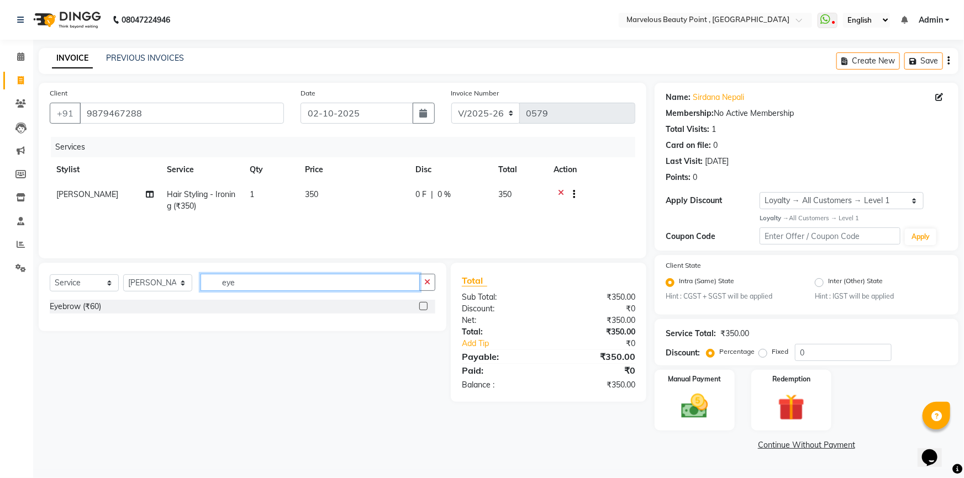
type input "eye"
click at [421, 308] on label at bounding box center [423, 306] width 8 height 8
click at [421, 308] on input "checkbox" at bounding box center [422, 306] width 7 height 7
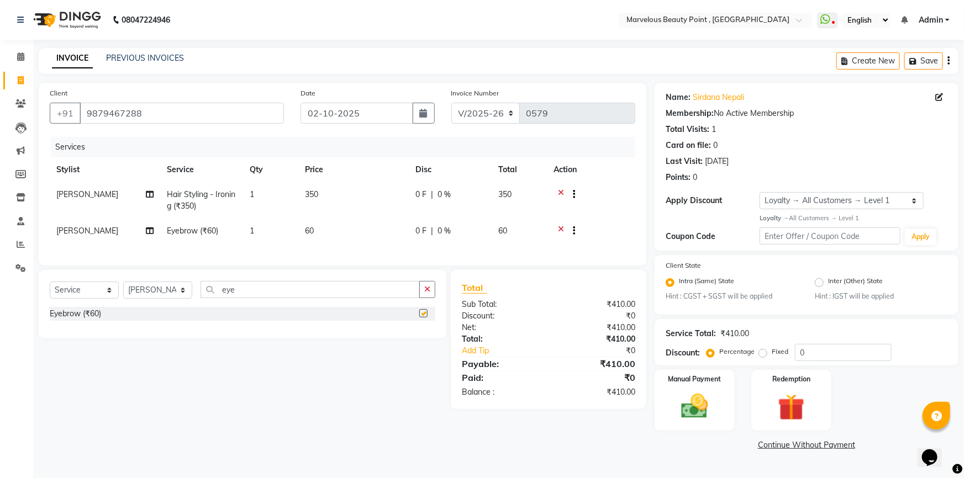
checkbox input "false"
click at [508, 228] on td "60" at bounding box center [519, 232] width 55 height 27
select select "66154"
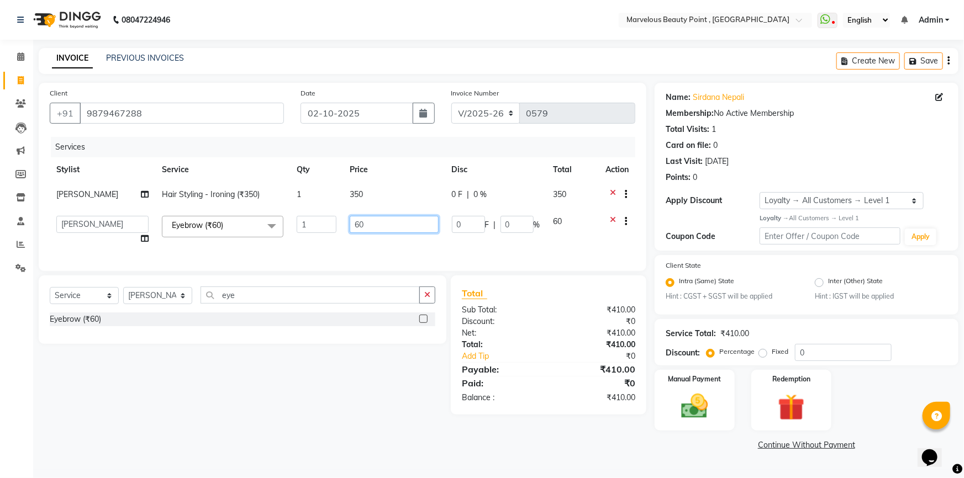
click at [380, 228] on input "60" at bounding box center [394, 224] width 88 height 17
type input "6"
type input "50"
click at [714, 408] on img at bounding box center [694, 407] width 45 height 32
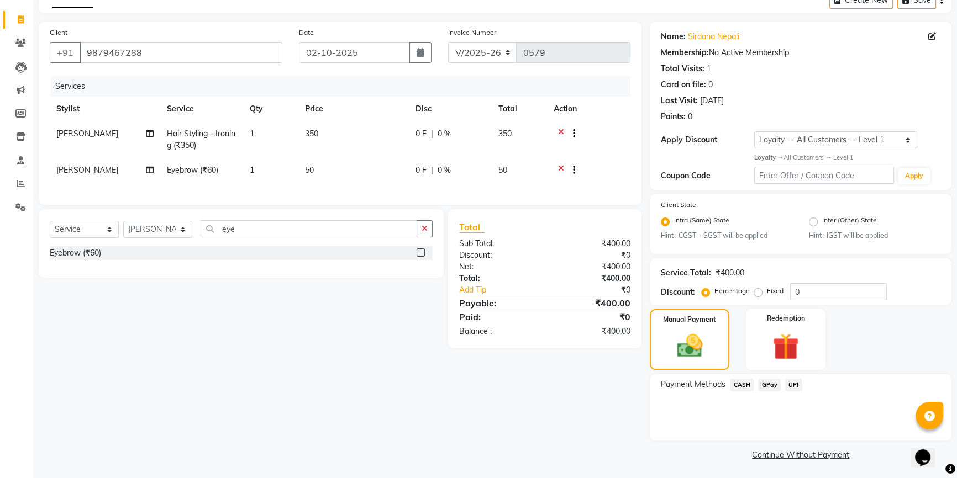
scroll to position [62, 0]
click at [744, 383] on span "CASH" at bounding box center [742, 383] width 24 height 13
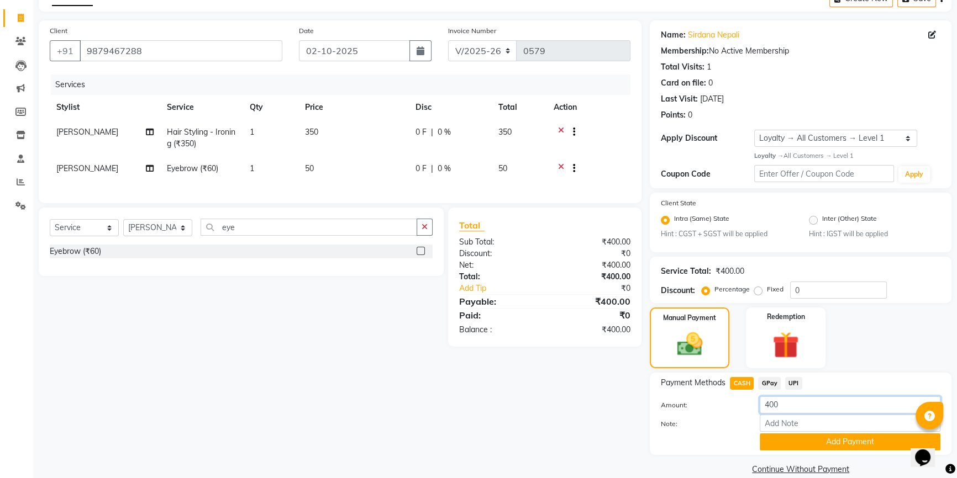
click at [793, 407] on input "400" at bounding box center [850, 405] width 181 height 17
type input "4"
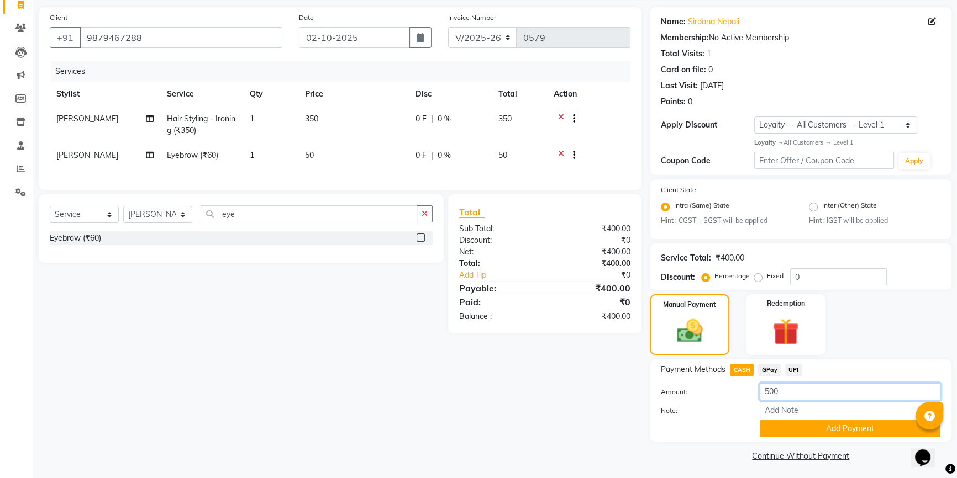
scroll to position [78, 0]
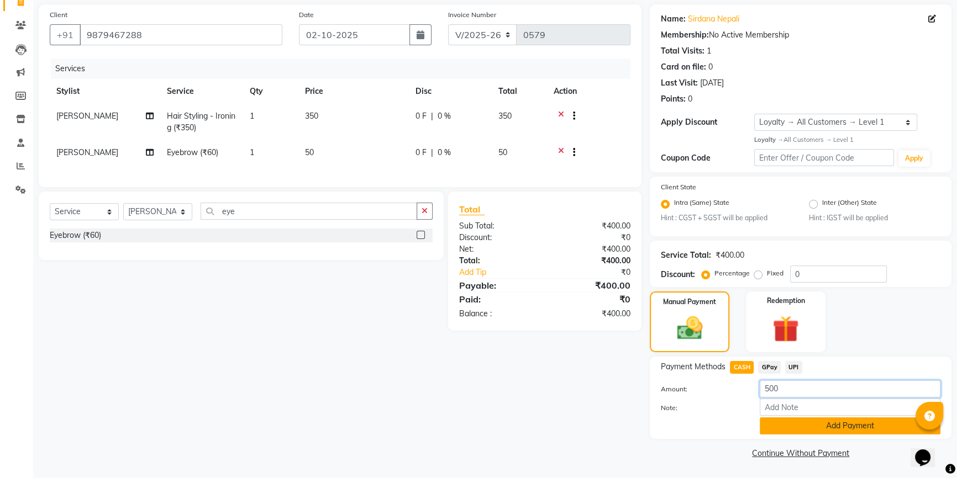
type input "500"
click at [786, 429] on button "Add Payment" at bounding box center [850, 426] width 181 height 17
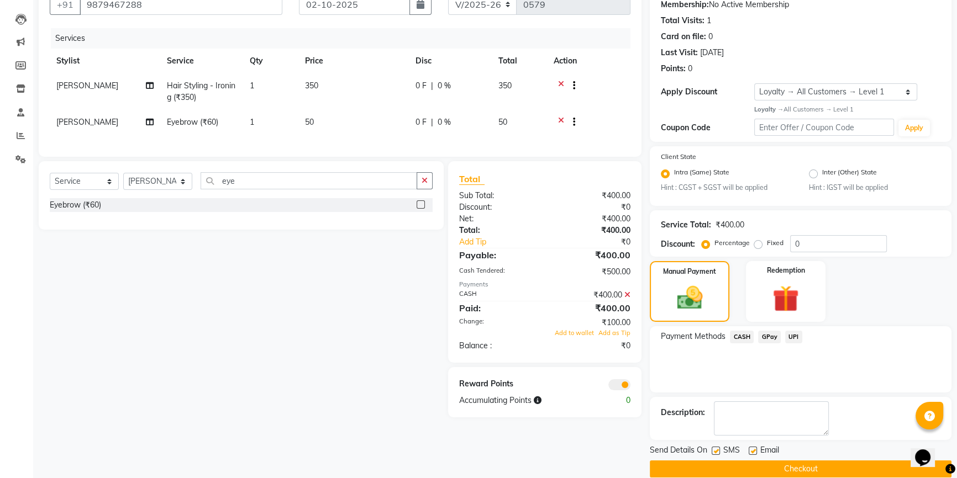
scroll to position [125, 0]
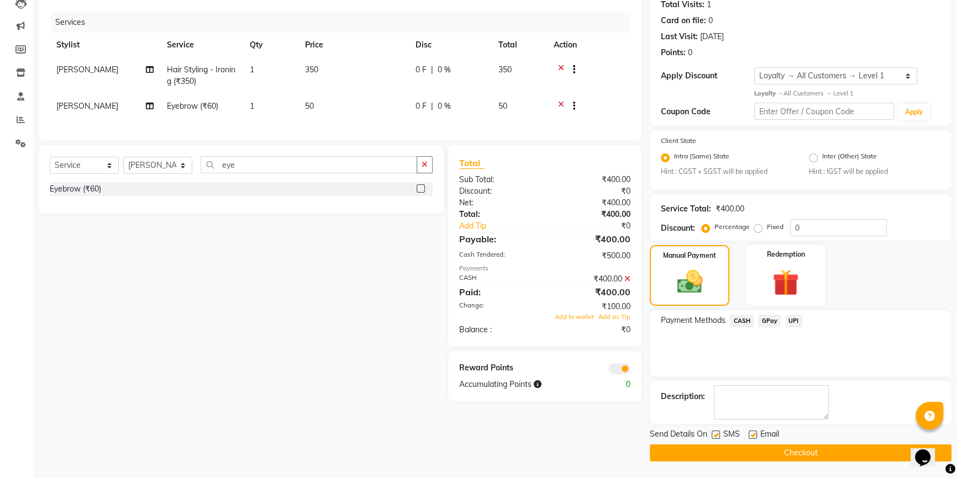
click at [747, 458] on button "Checkout" at bounding box center [801, 453] width 302 height 17
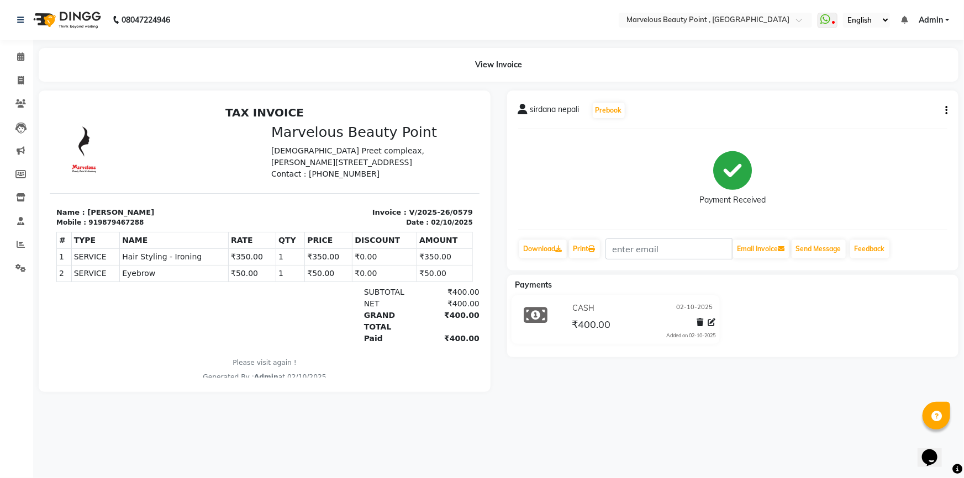
click at [949, 111] on div "sirdana nepali Prebook Payment Received Download Print Email Invoice Send Messa…" at bounding box center [733, 181] width 452 height 180
click at [944, 111] on button "button" at bounding box center [944, 111] width 7 height 12
click at [878, 128] on div "Edit Invoice" at bounding box center [872, 124] width 113 height 14
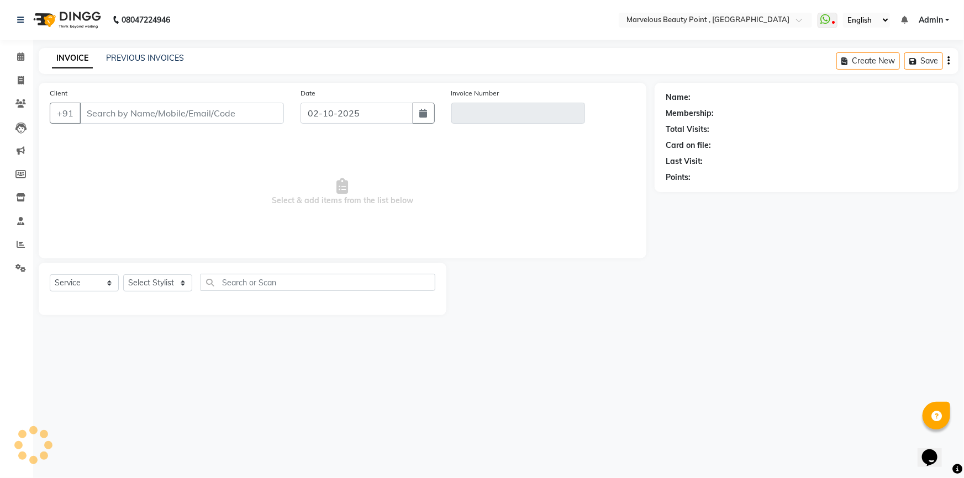
select select "V"
select select "48482"
type input "9879467288"
type input "V/2025-26/0579"
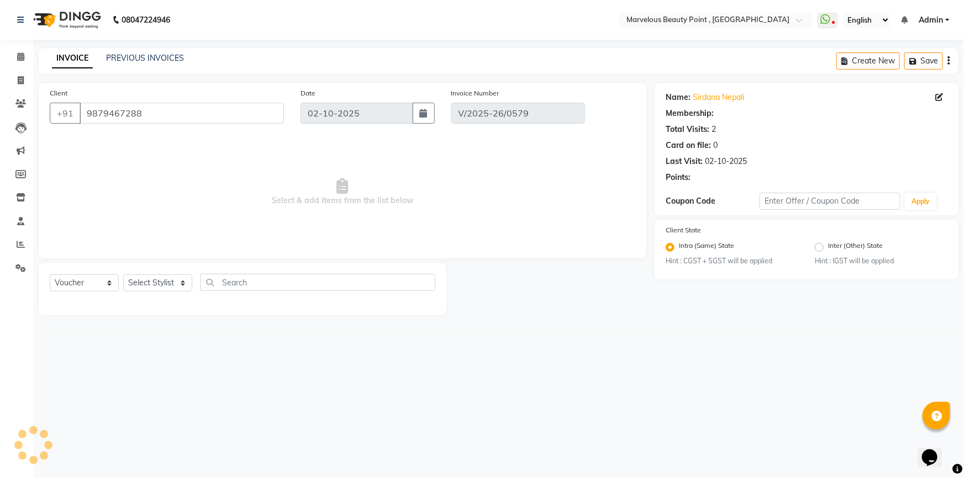
select select "select"
select select "1: Object"
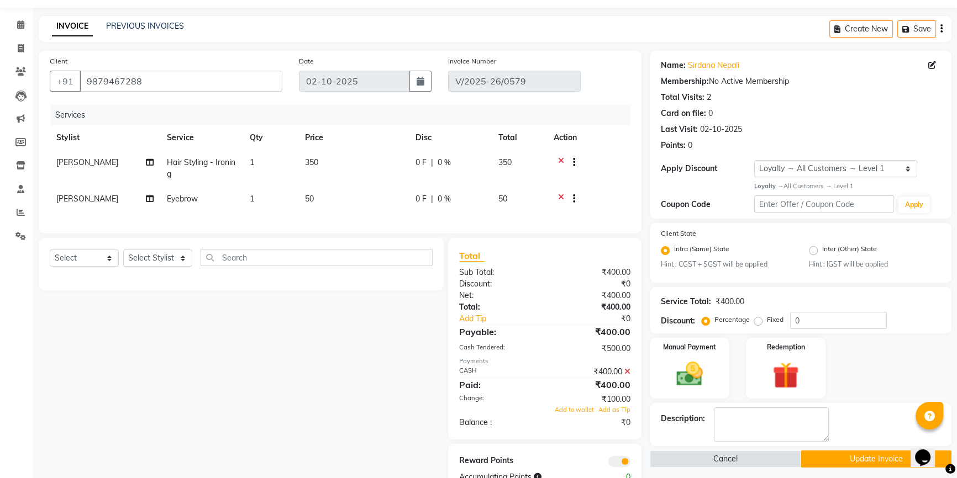
scroll to position [72, 0]
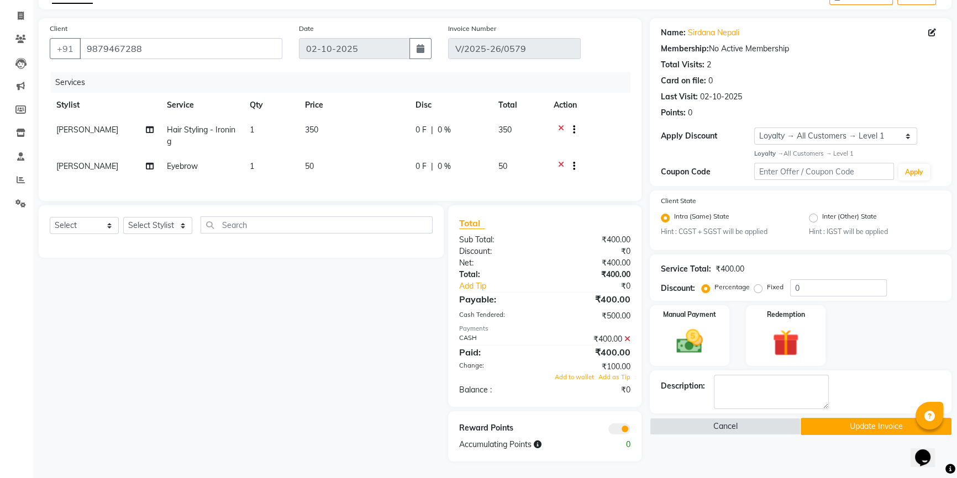
click at [867, 420] on button "Update Invoice" at bounding box center [875, 426] width 151 height 17
